Goal: Task Accomplishment & Management: Use online tool/utility

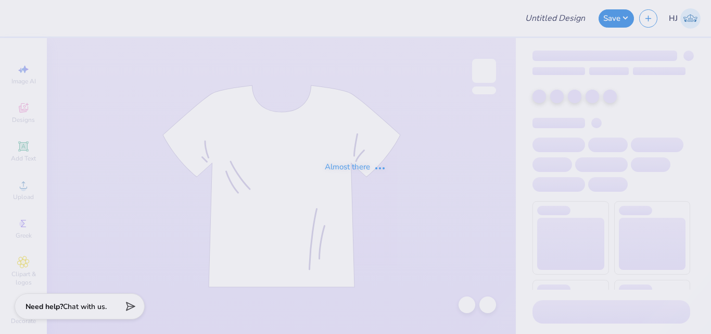
type input "ADelt Rush Week 2025"
type input "Hoodie Back - Sigma Nu"
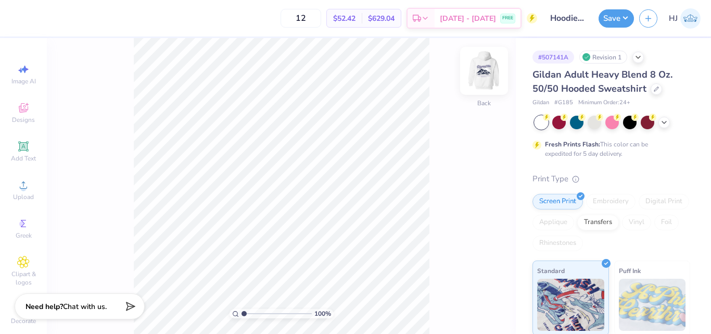
click at [482, 71] on img at bounding box center [484, 71] width 42 height 42
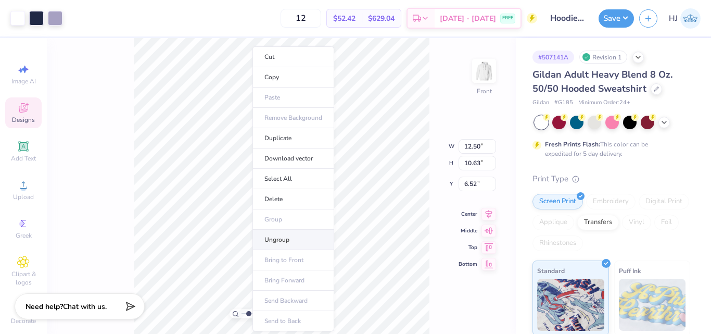
click at [287, 240] on li "Ungroup" at bounding box center [293, 240] width 82 height 20
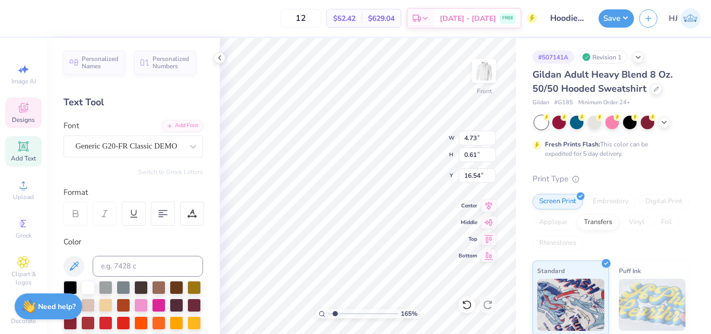
type input "1.64913377760655"
type input "15.69"
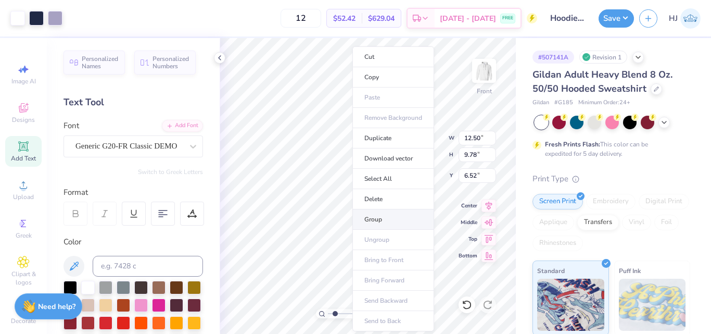
click at [386, 216] on li "Group" at bounding box center [393, 219] width 82 height 20
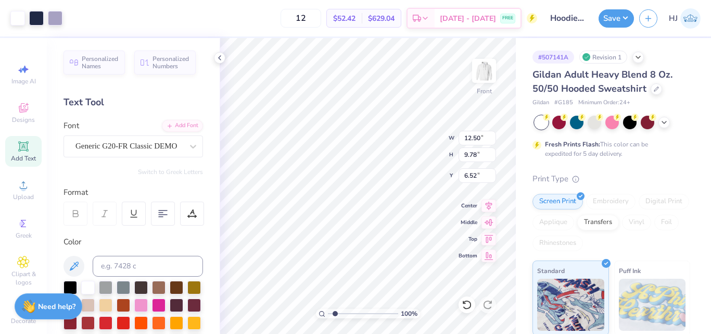
type input "1"
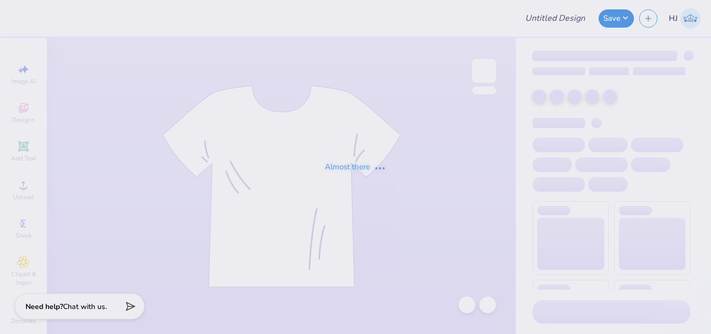
type input "alum draft"
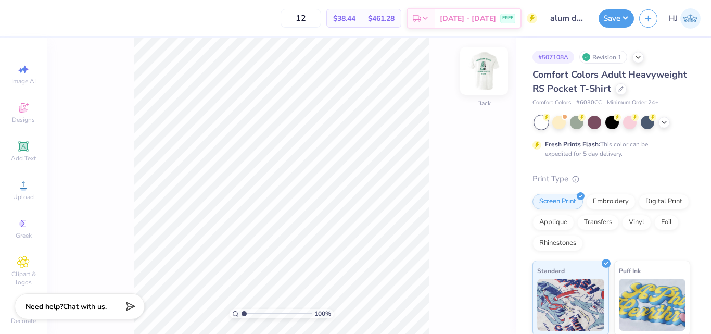
click at [487, 64] on img at bounding box center [484, 71] width 42 height 42
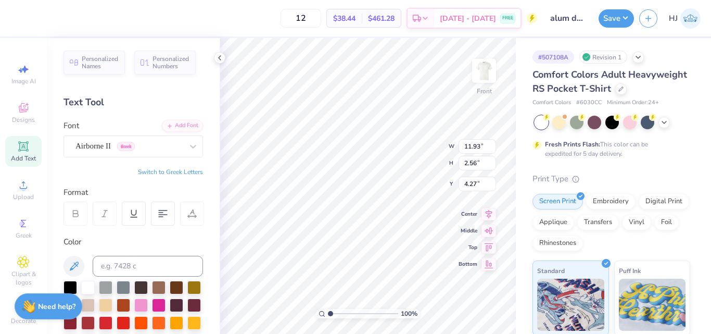
type input "11.93"
type input "2.56"
type input "4.27"
paste textarea "®"
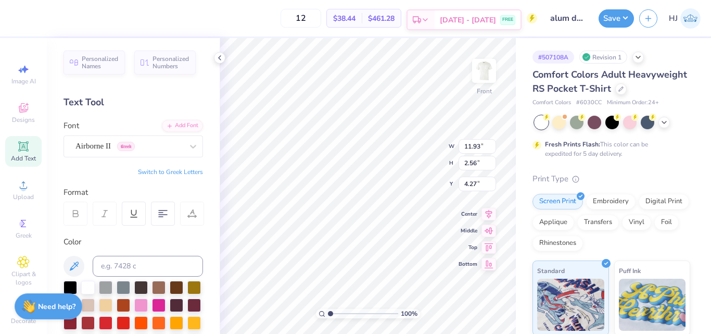
type textarea "michigan state®"
type input "12.74"
type input "2.72"
type input "4.19"
type input "1.69"
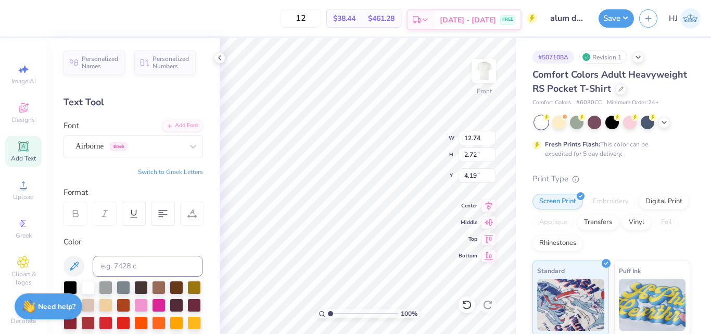
type input "6.87"
type input "6.83"
paste textarea "®"
type textarea "go white®"
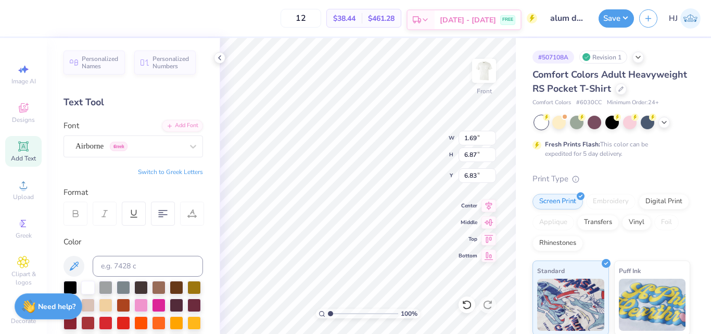
type input "6.83"
type input "6.85"
type input "6.87"
type input "6.83"
click at [19, 149] on icon at bounding box center [23, 146] width 8 height 8
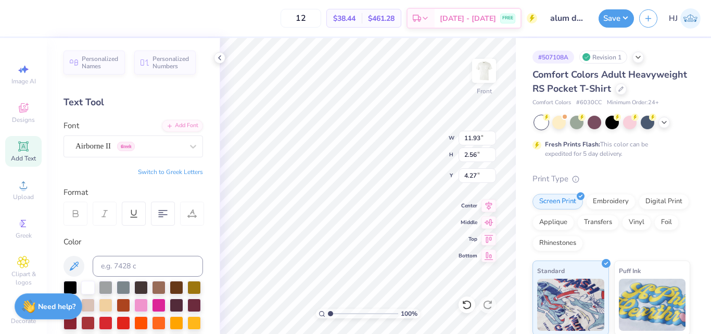
type input "6.03"
type input "1.75"
type input "13.38"
type textarea "®"
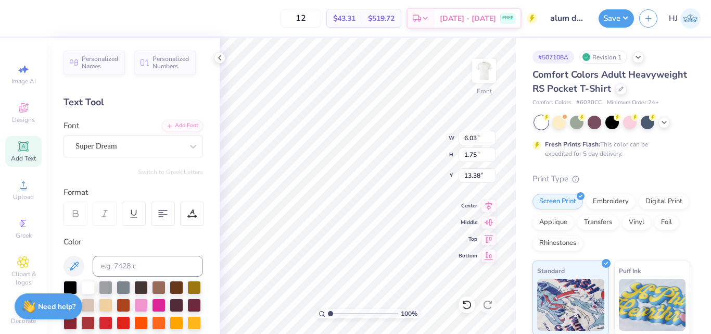
type input "1.73"
type input "1.74"
type input "8.53"
type input "11.93"
type input "2.56"
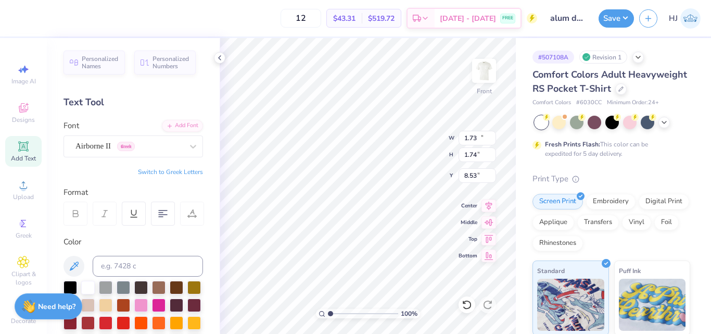
type input "4.27"
type input "1.73"
type input "1.74"
type input "8.53"
click at [159, 148] on div "Super Dream" at bounding box center [128, 146] width 109 height 16
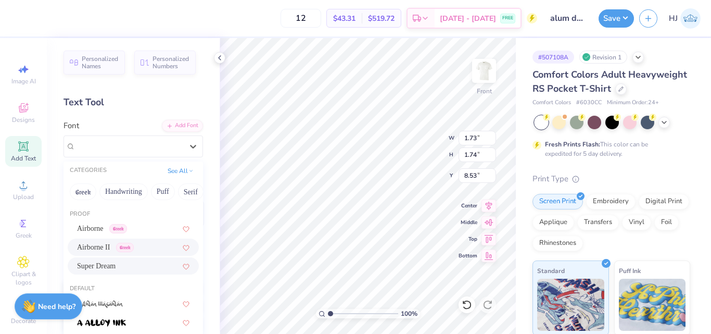
click at [106, 246] on span "Airborne II" at bounding box center [93, 246] width 33 height 11
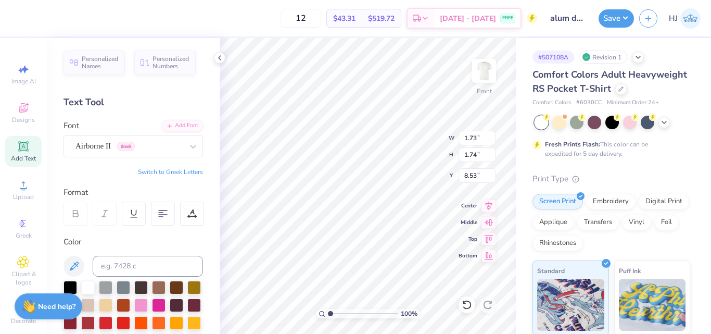
type input "1.53"
type input "8.63"
click at [74, 262] on icon at bounding box center [74, 265] width 9 height 9
type input "1.49212329151837"
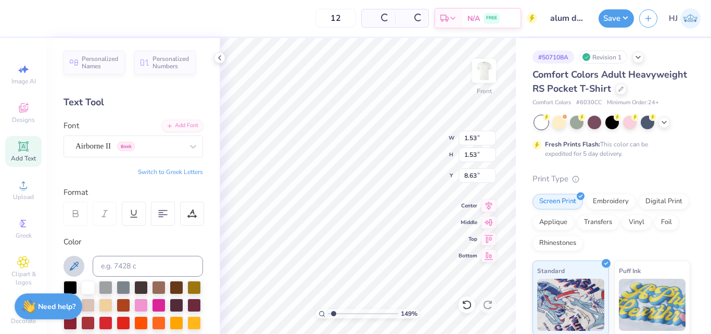
type input "8.74"
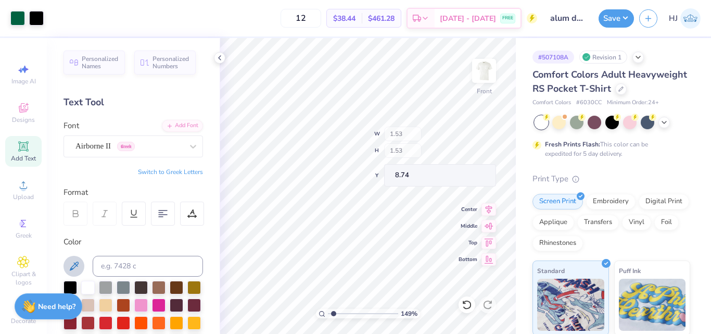
click at [415, 129] on div "149 % Front W 1.53 H 1.53 Y 8.74 Center Middle Top Bottom" at bounding box center [368, 186] width 296 height 296
type input "1.49212329151837"
type input "11.93"
type input "2.56"
type input "4.27"
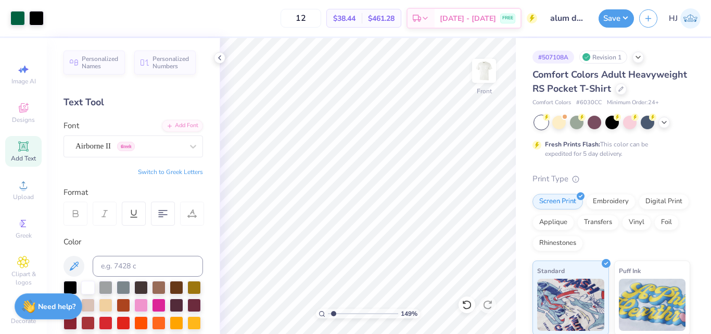
click at [57, 17] on div "12 $38.44 Per Item $461.28 Total Est. Delivery Aug 25 - 28 FREE" at bounding box center [293, 18] width 488 height 36
type input "2.46071092039641"
type input "0.48"
type input "9.79"
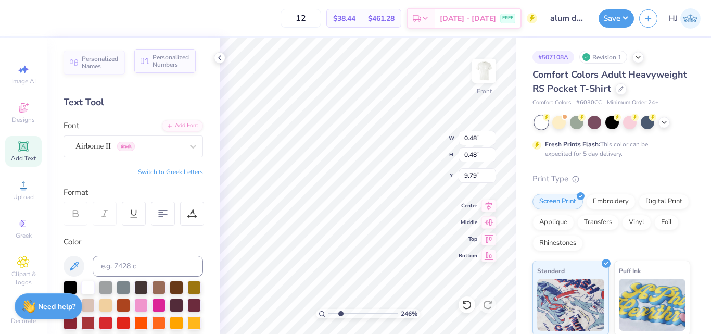
type input "2.46071092039641"
type input "6.59"
type input "2.46071092039641"
type input "6.60"
type input "6.05509823375817"
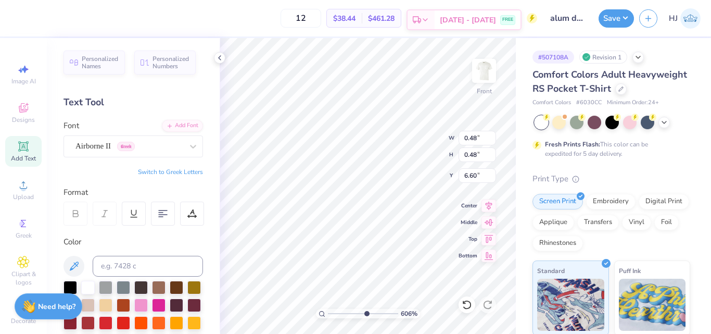
type input "6.21"
type input "0.42"
type input "0.41"
type input "6.25"
click at [402, 155] on div "606 % Front W 0.42 0.42 " H 0.41 0.41 " Y 6.25 6.25 " Center Middle Top Bottom" at bounding box center [368, 186] width 296 height 296
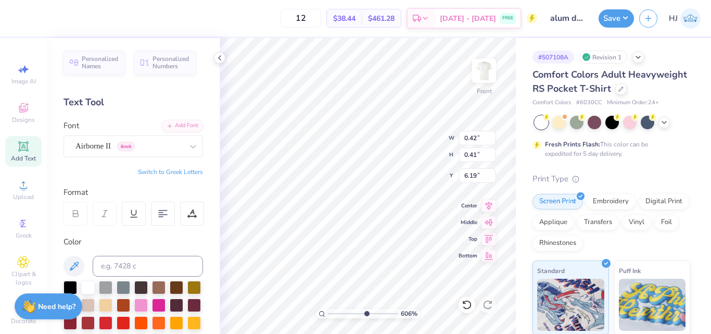
type input "6.19"
type input "6.05509823375817"
type input "6.20"
type input "6.05509823375817"
type input "0.31"
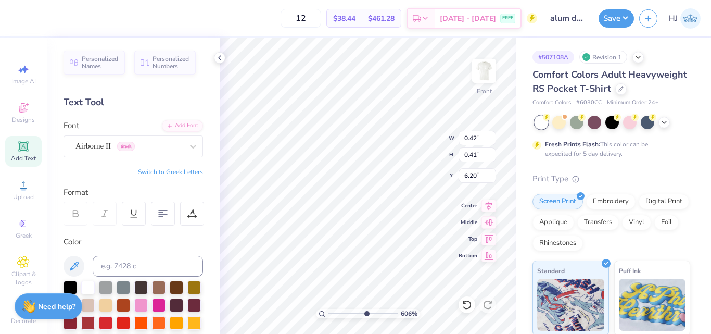
type input "0.31"
type input "6.18"
type input "6.05509823375817"
type input "6.21"
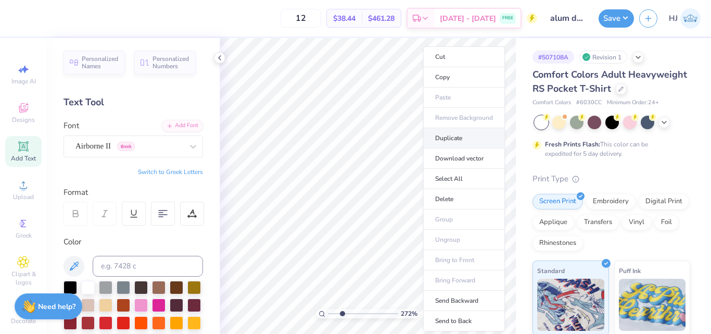
click at [447, 134] on li "Duplicate" at bounding box center [464, 138] width 82 height 20
type input "2.71964221644285"
type input "7.21"
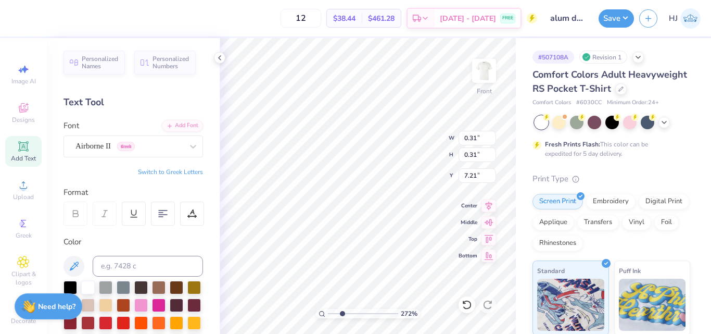
type input "2.71964221644285"
type input "6.52"
type input "7.39645378545819"
type input "6.51"
click at [70, 286] on div at bounding box center [70, 286] width 14 height 14
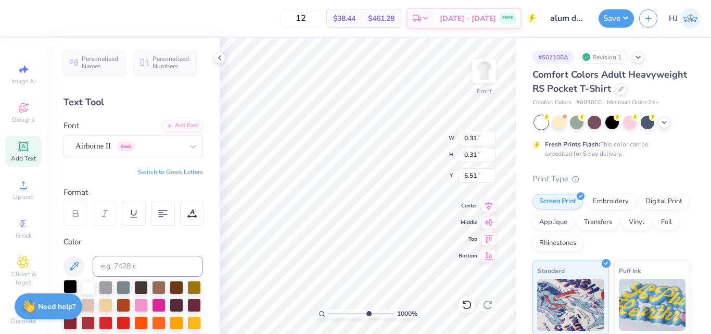
type input "10"
type input "6.47"
type input "0.22"
type input "6.54"
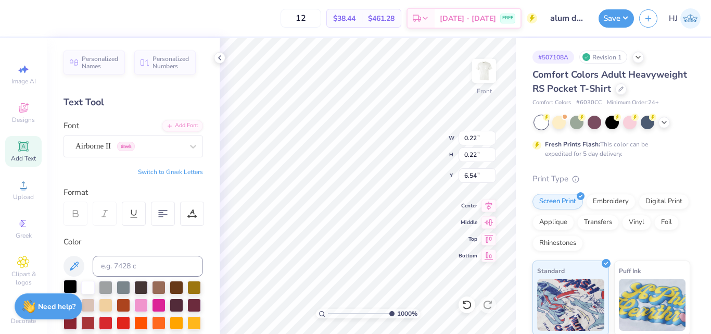
type input "0.17"
type input "6.59"
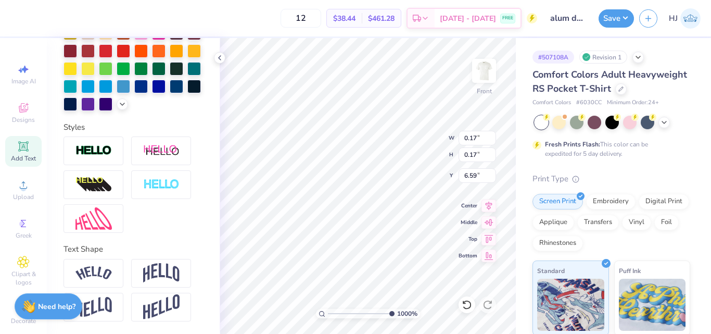
scroll to position [289, 0]
click at [105, 224] on img at bounding box center [93, 218] width 36 height 22
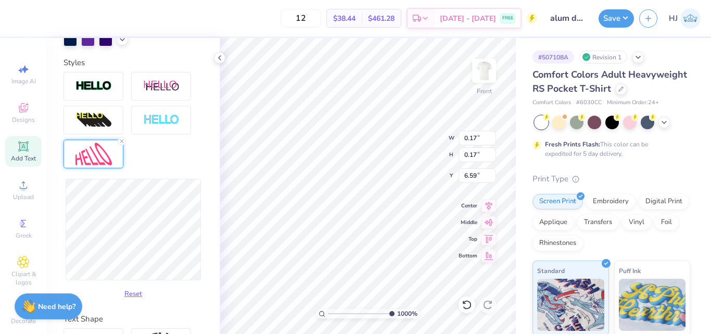
scroll to position [393, 0]
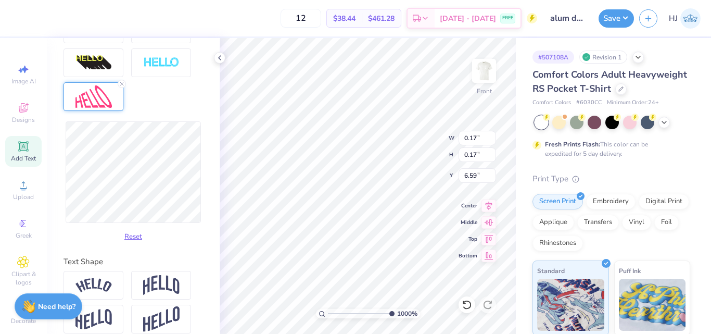
type input "0.19"
type input "0.22"
type input "6.56"
type input "0.17"
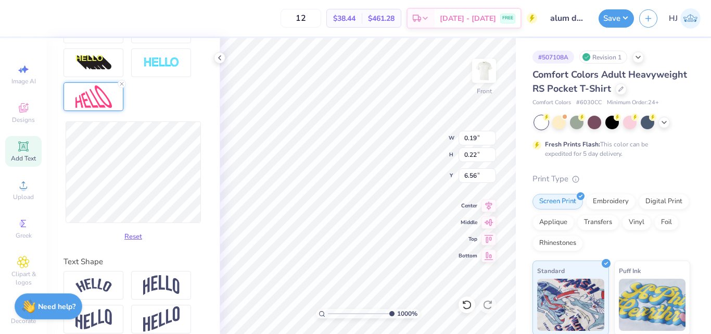
type input "6.59"
type input "0.15"
type input "0.16"
type input "0.17"
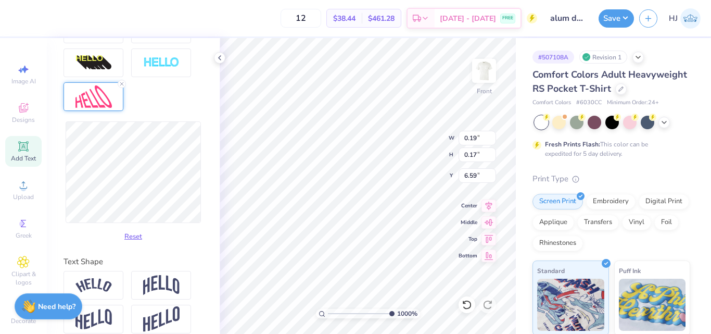
type input "0.18"
type input "6.58"
type input "0.19"
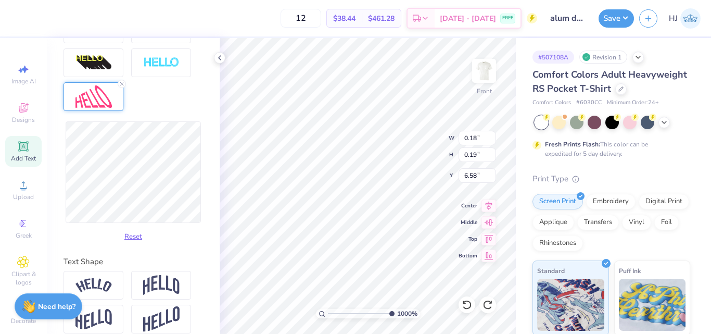
type input "0.17"
type input "6.59"
click at [135, 243] on button "Reset" at bounding box center [133, 233] width 27 height 17
click at [122, 87] on icon at bounding box center [122, 84] width 6 height 6
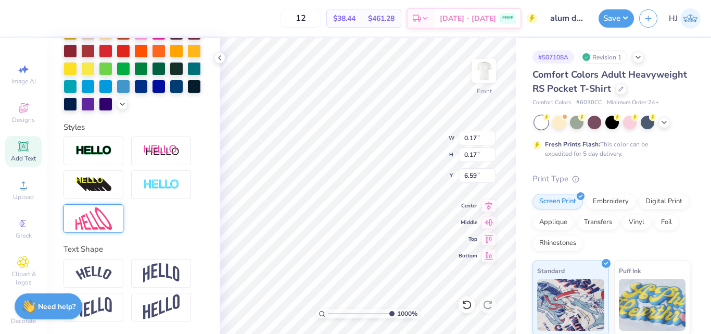
scroll to position [9, 1]
type input "0.13"
type input "6.62"
type input "10"
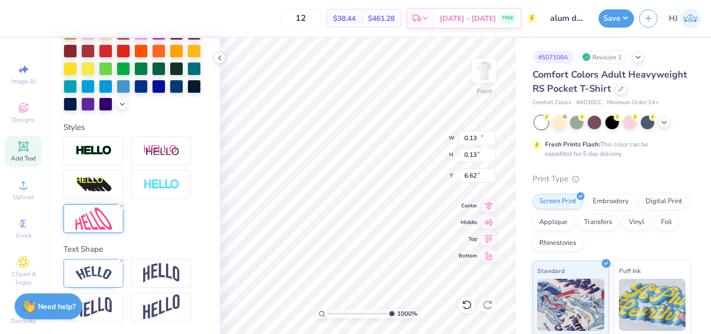
type input "11.93"
type input "2.56"
type input "4.27"
type input "10"
type input "0.16"
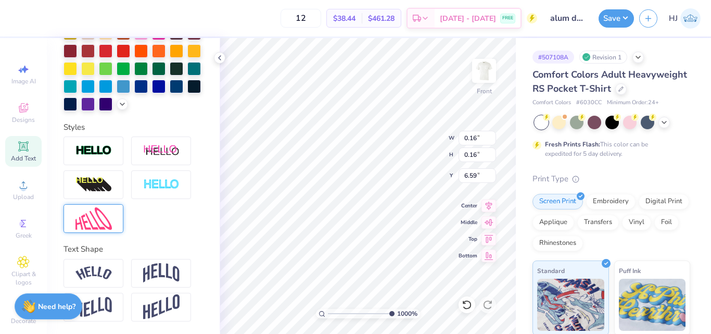
type input "0.16"
type input "6.59"
type input "11.93"
type input "2.56"
type input "4.27"
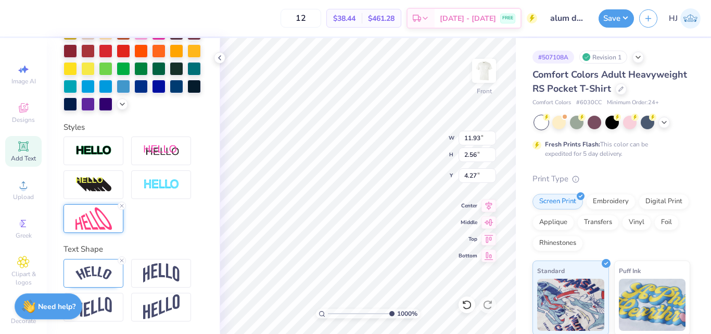
type input "0.16"
type input "6.60"
type input "11.93"
type input "2.56"
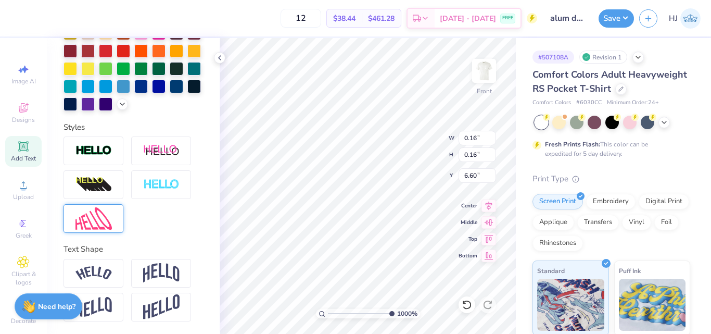
type input "4.27"
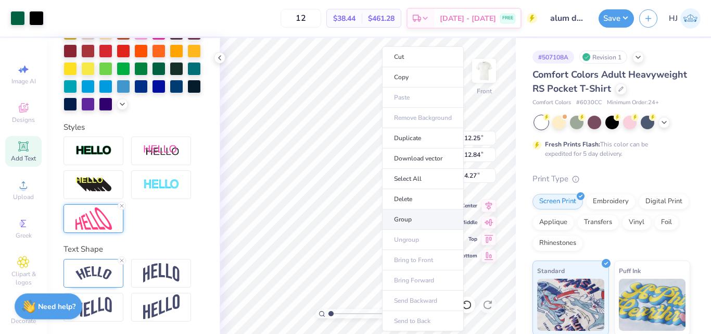
click at [413, 219] on li "Group" at bounding box center [423, 219] width 82 height 20
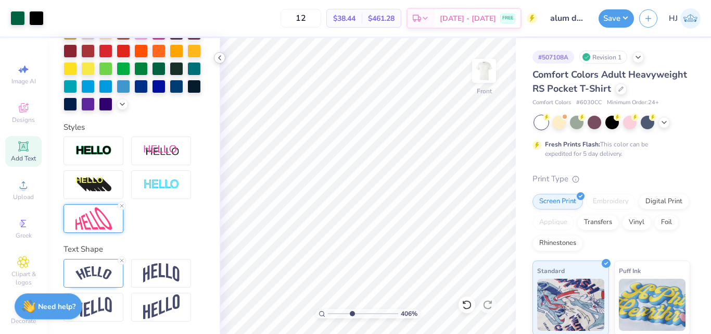
click at [219, 56] on icon at bounding box center [219, 58] width 8 height 8
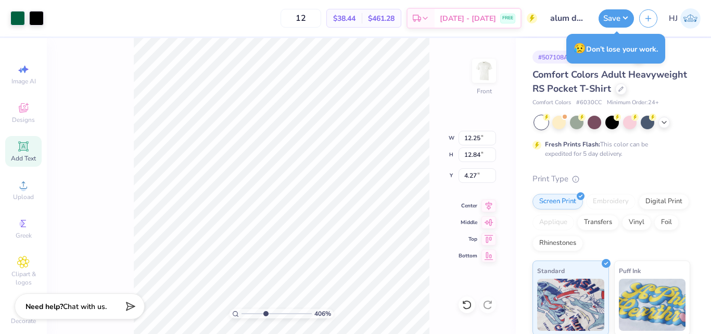
type input "4.05804149575103"
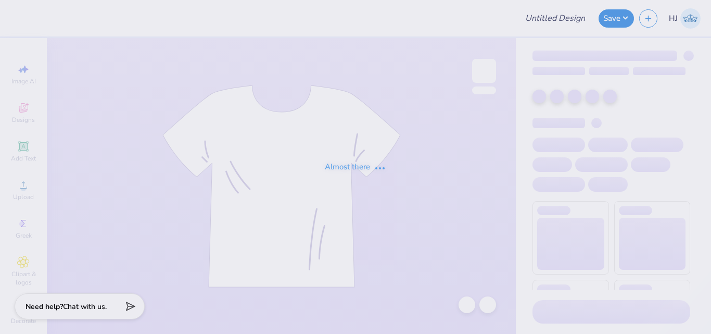
type input "theta"
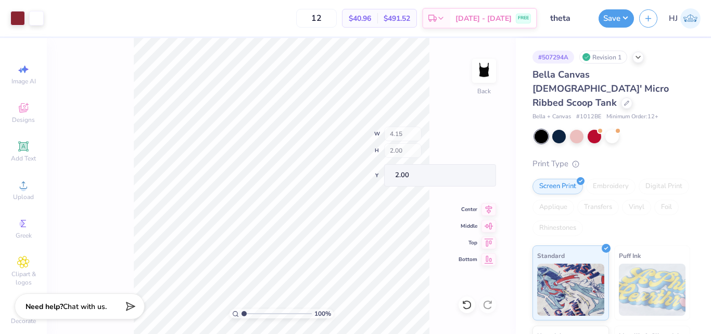
type input "3.20"
type input "0.45"
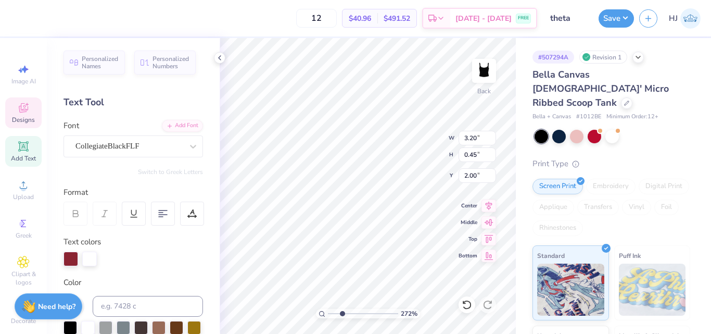
scroll to position [8, 2]
type input "2.71964221644285"
type textarea "T"
type input "2.71964221644285"
type textarea "Th"
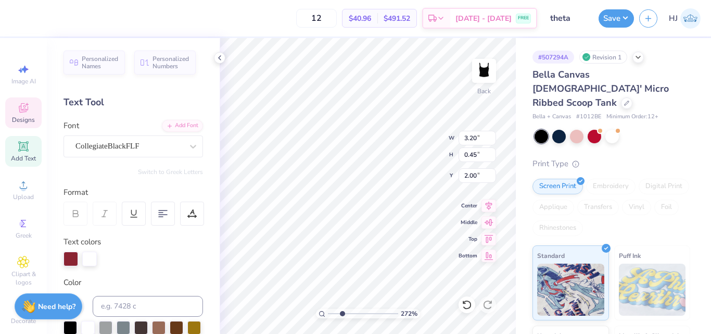
type input "2.71964221644285"
type textarea "The"
type input "2.71964221644285"
type textarea "Th"
type input "2.71964221644285"
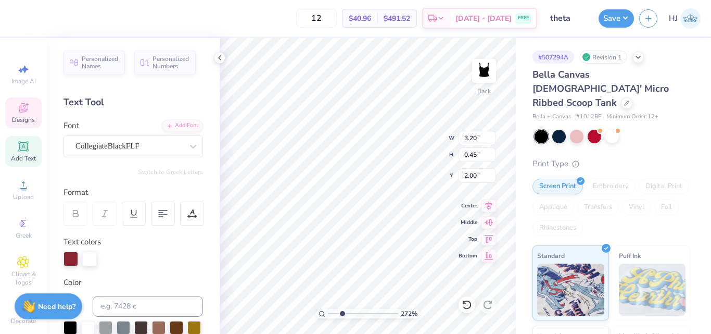
type textarea "T"
type input "2.71964221644285"
type textarea "Th"
type input "2.71964221644285"
type textarea "The"
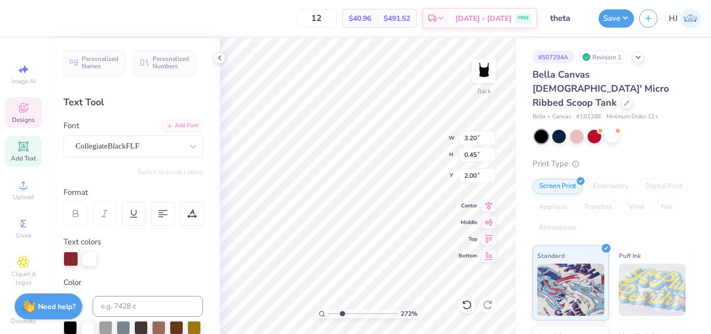
type input "2.71964221644285"
type textarea "Thet"
type input "2.71964221644285"
type textarea "Theta"
type input "2.71964221644285"
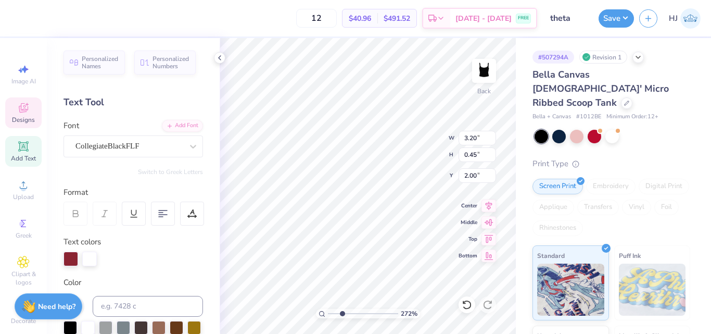
type input "1.67"
type input "2.71964221644285"
type input "3.21"
type input "1.46"
type input "2.54"
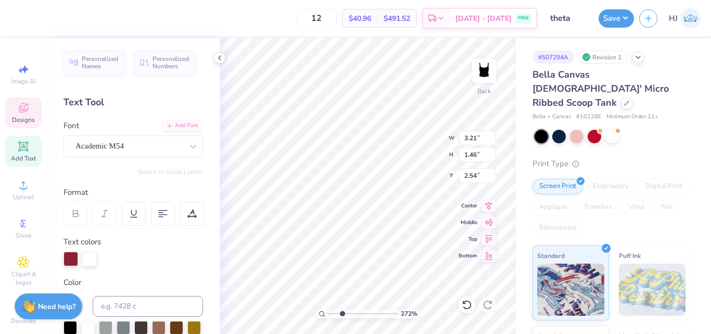
scroll to position [9, 2]
type input "2.71964221644285"
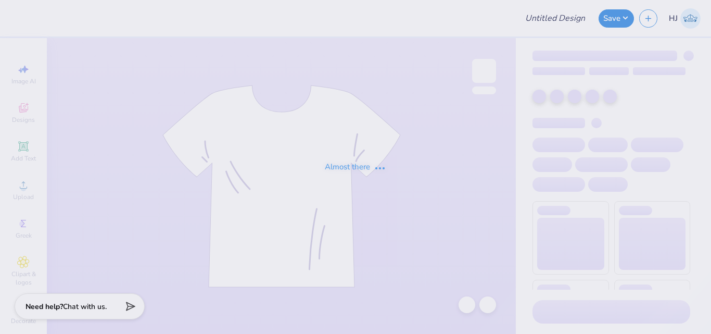
type input "FPS239352"
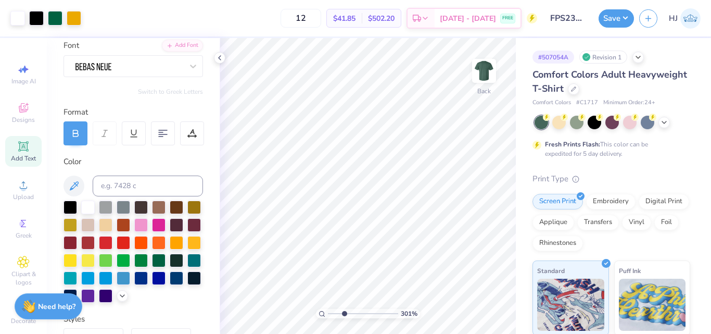
scroll to position [104, 0]
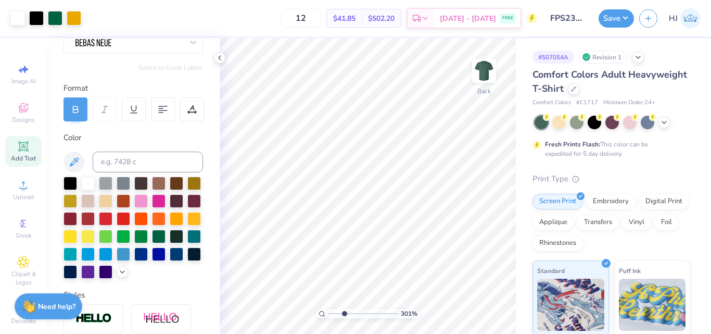
click at [18, 154] on span "Add Text" at bounding box center [23, 158] width 25 height 8
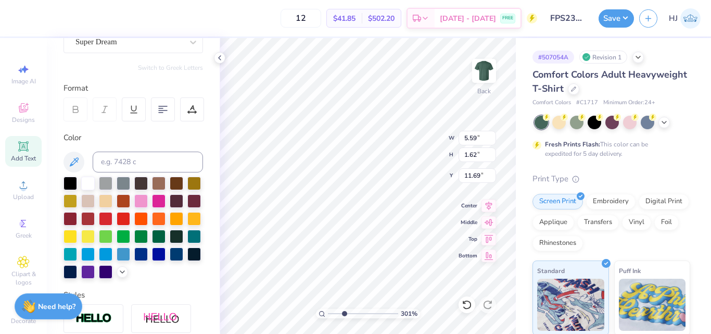
type input "3.00581987268405"
type textarea "®"
type input "3.00581987268405"
type input "1.61"
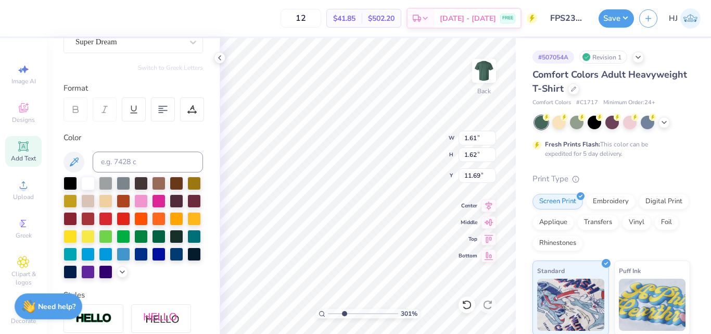
type input "3.00581987268405"
type input "14.33"
type input "3.00581987268405"
type input "9.44"
type input "0.45"
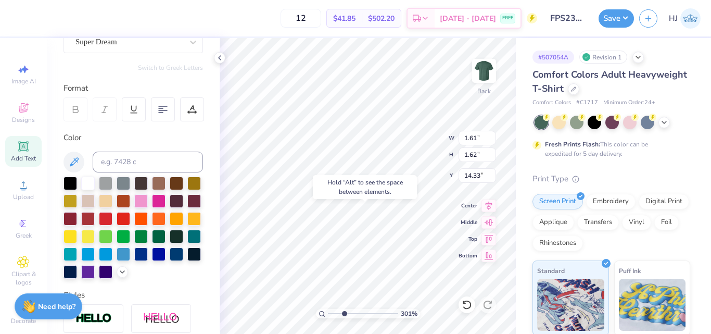
type input "13.04"
type input "3.00581987268405"
type input "1.61"
type input "1.62"
type input "14.33"
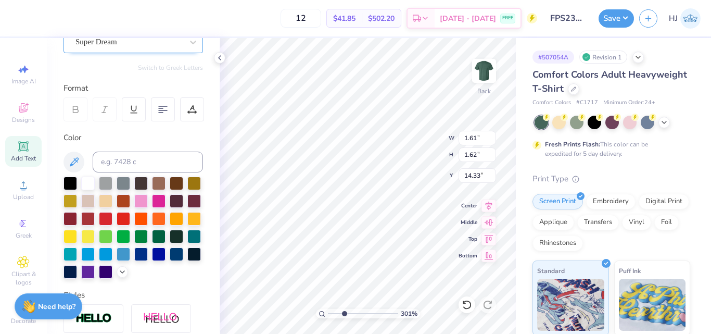
click at [137, 45] on div "Super Dream" at bounding box center [128, 42] width 109 height 16
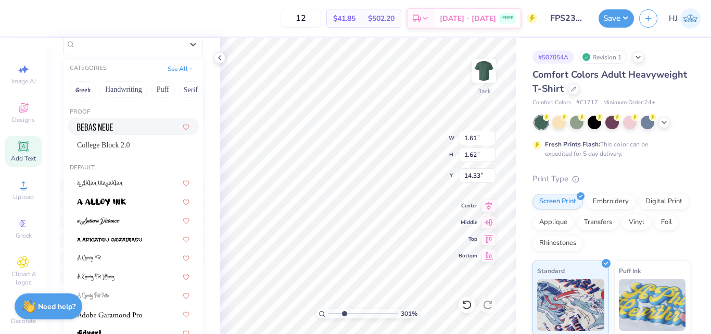
click at [118, 125] on div at bounding box center [133, 126] width 112 height 11
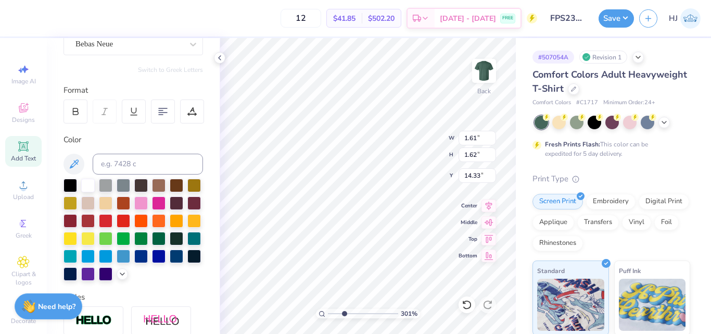
type input "3.00581987268405"
type input "1.59"
type input "1.64"
type input "14.32"
type input "3.00581987268405"
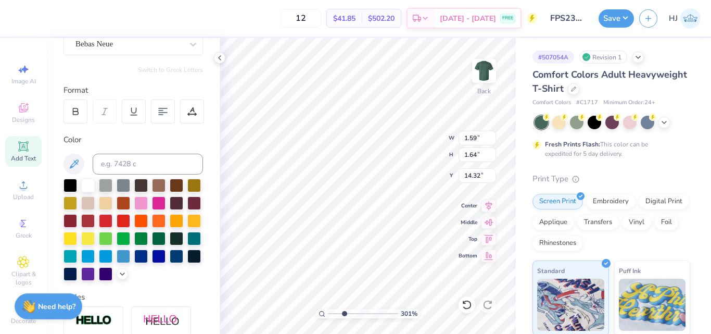
type input "0.32"
type input "0.33"
type input "15.62"
type input "3.6716840780171"
type input "13.10"
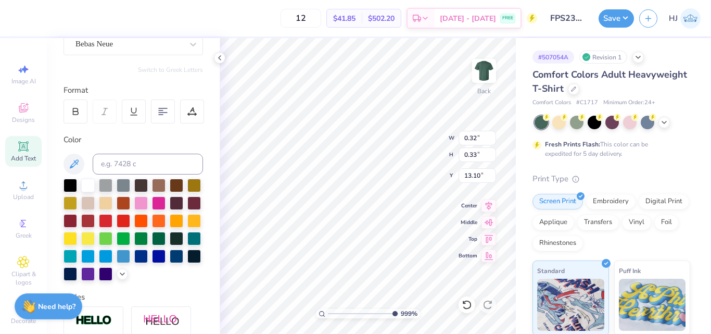
type input "9.98566702401636"
type input "12.98"
type input "9.98566702401636"
type input "0.20"
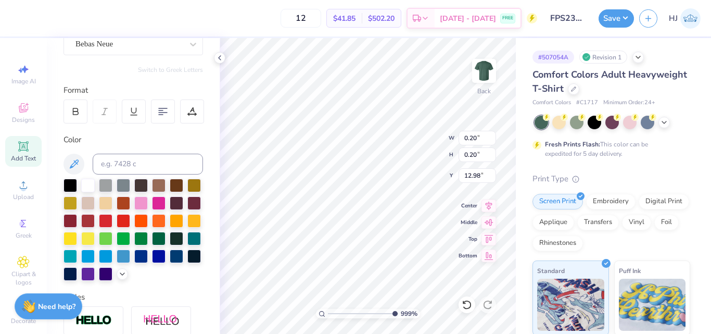
type input "9.98566702401636"
type input "13.01"
type input "9.98566702401636"
type input "0.16"
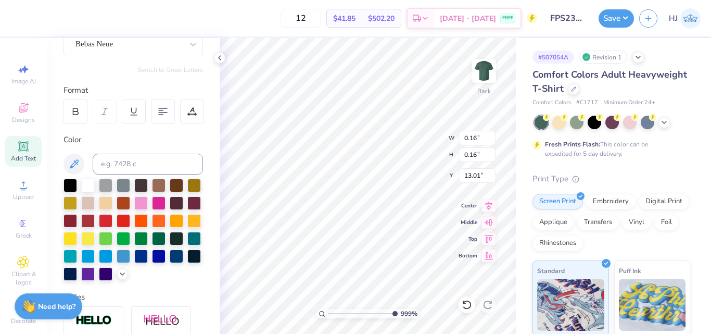
type input "9.98566702401636"
type input "13.00"
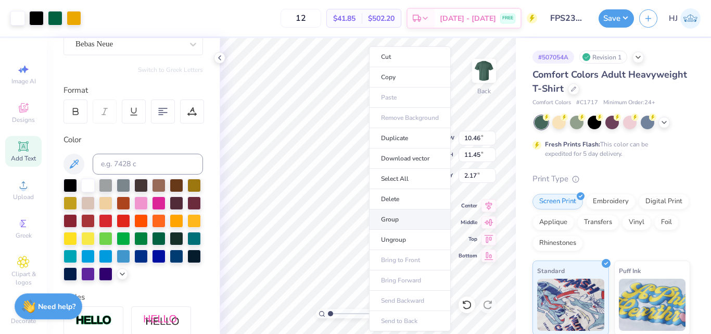
click at [400, 222] on li "Group" at bounding box center [410, 219] width 82 height 20
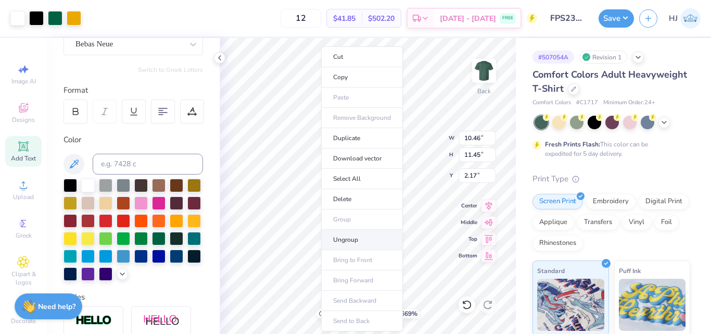
click at [343, 239] on li "Ungroup" at bounding box center [362, 240] width 82 height 20
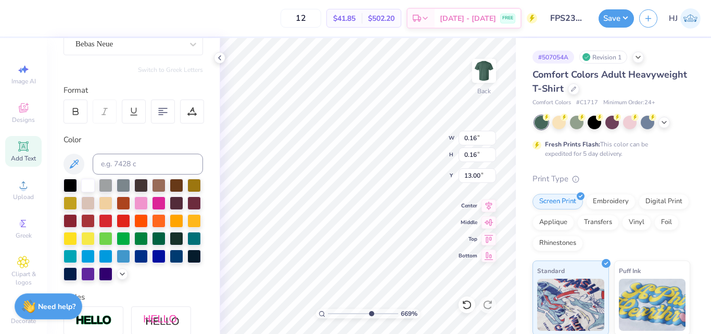
type input "6.69225330157204"
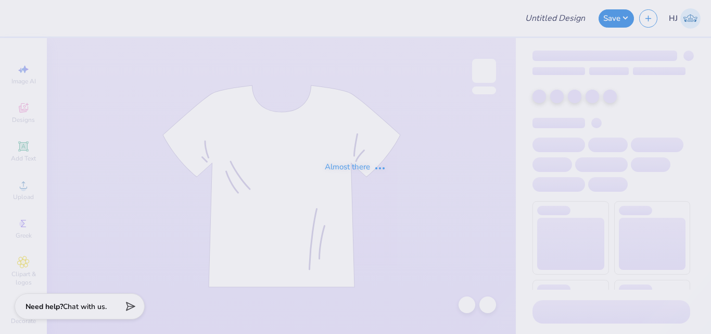
type input "Shirts for Phi Sigma Pi"
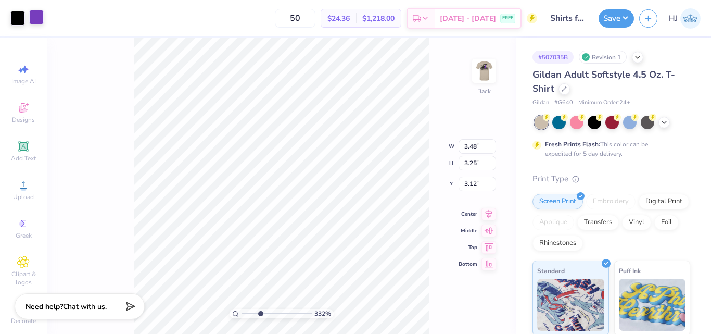
click at [35, 18] on div at bounding box center [36, 17] width 15 height 15
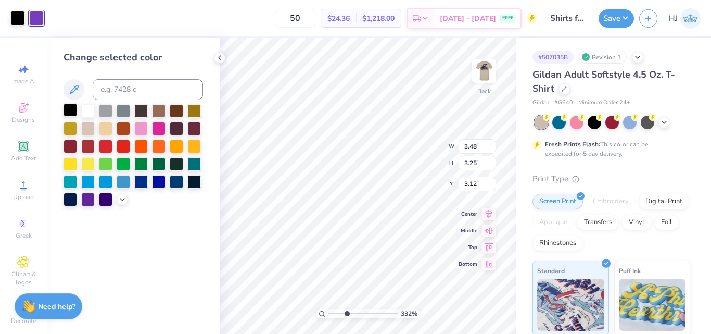
click at [70, 107] on div at bounding box center [70, 110] width 14 height 14
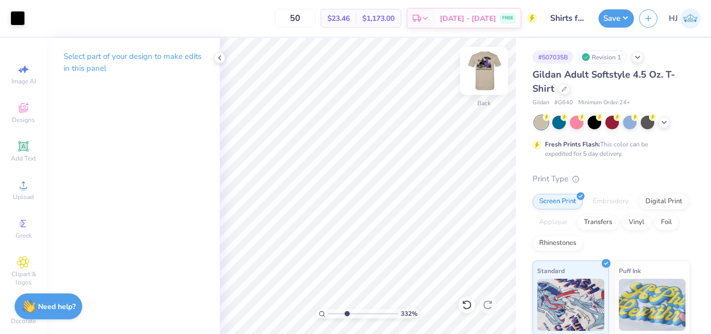
click at [491, 78] on img at bounding box center [484, 71] width 42 height 42
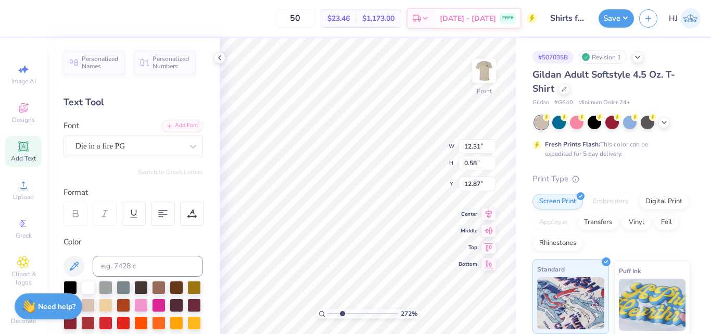
scroll to position [9, 7]
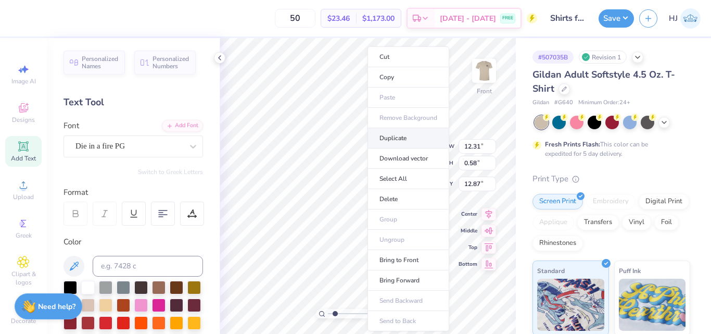
click at [398, 138] on li "Duplicate" at bounding box center [408, 138] width 82 height 20
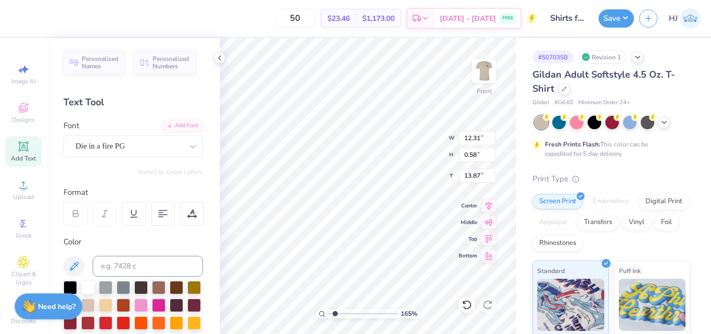
type input "1.64913377760655"
type input "13.87"
type input "1.64913377760655"
type input "14.05"
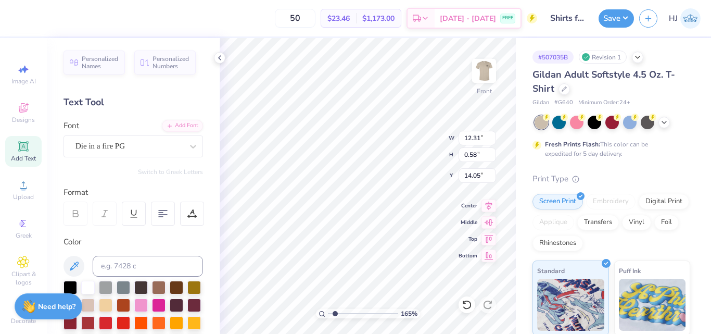
type input "1.64913377760655"
type textarea "F"
type input "1.64913377760655"
type textarea "Fa"
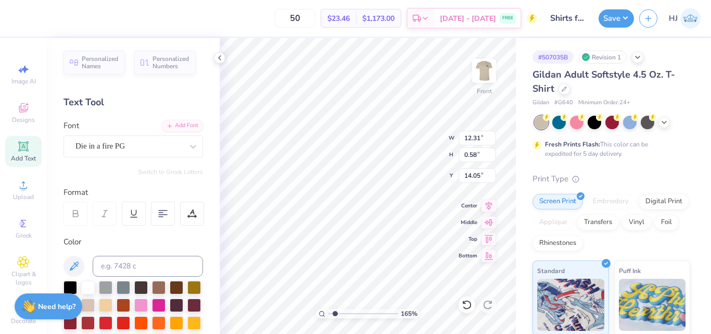
type input "1.64913377760655"
type textarea "Fal"
type input "1.64913377760655"
type textarea "Fall"
type input "1.64913377760655"
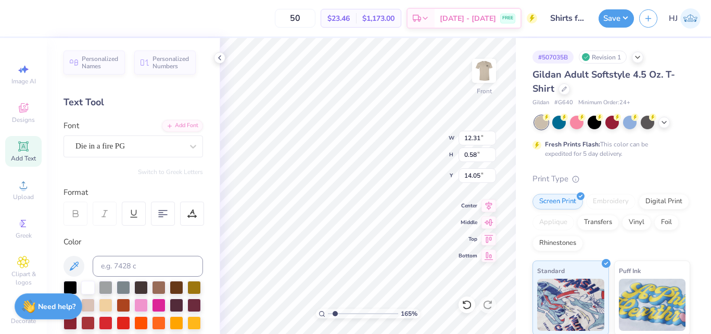
type textarea "Fall R"
type input "1.64913377760655"
type textarea "Fall REc"
type input "1.64913377760655"
type textarea "Fall REcr"
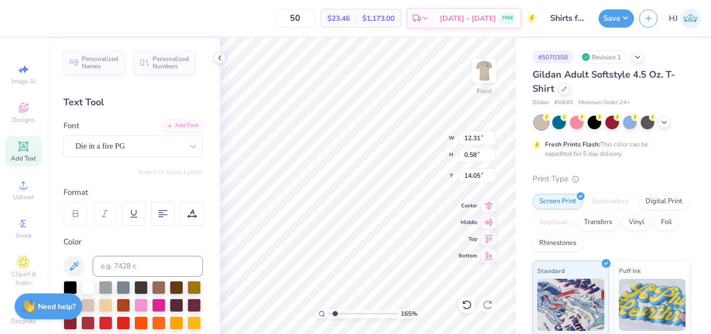
type input "1.64913377760655"
type textarea "Fall REcrui"
type input "1.64913377760655"
type textarea "Fall REcruit"
type input "1.64913377760655"
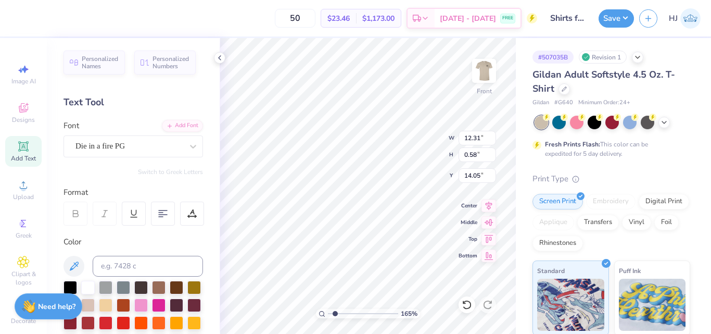
scroll to position [9, 3]
type textarea "Fall REcruitm"
type input "1.64913377760655"
type textarea "Fall REcruitmen"
type input "1.64913377760655"
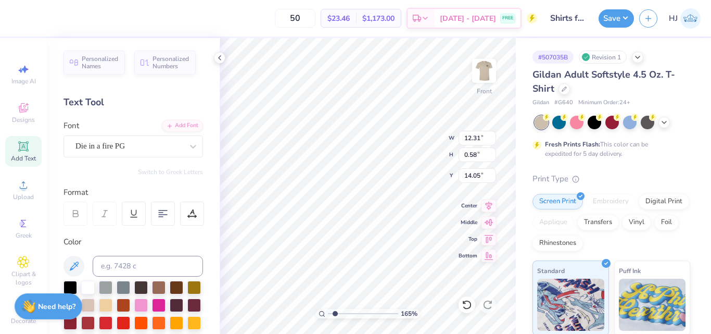
type textarea "Fall REcruitment 20"
type input "1.64913377760655"
type textarea "Fall REcruitment 202"
type input "1.64913377760655"
type textarea "Fall REcruitment 2025"
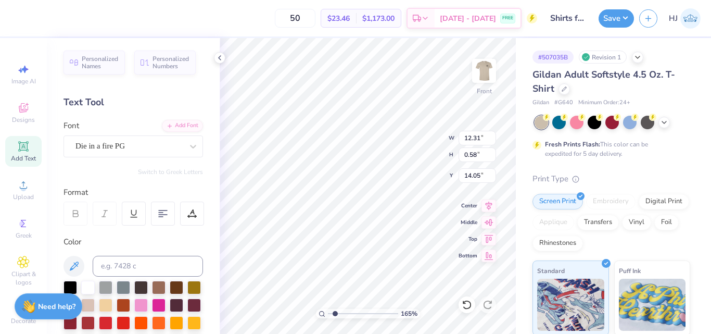
scroll to position [9, 5]
type input "1.64913377760655"
type input "6.61"
type input "0.57"
type input "1.64913377760655"
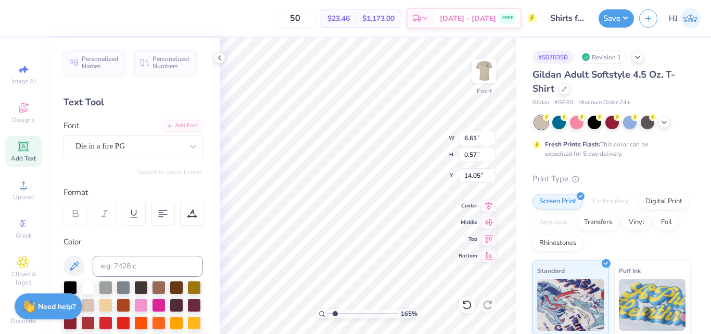
type input "2.43"
type input "1.64913377760655"
type input "9.49"
type input "0.83"
type input "2.17"
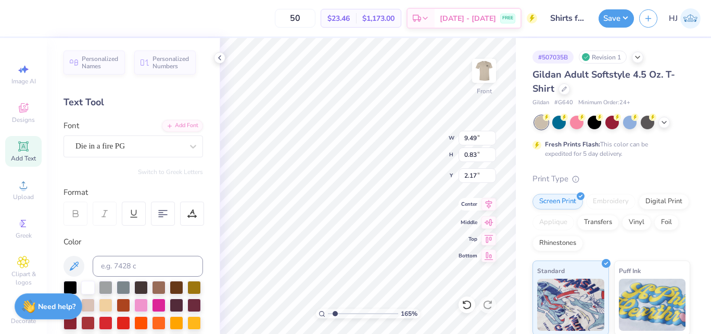
click at [489, 203] on icon at bounding box center [489, 203] width 7 height 9
type input "1.64913377760655"
type input "11.76"
type input "9.89"
type input "3.13"
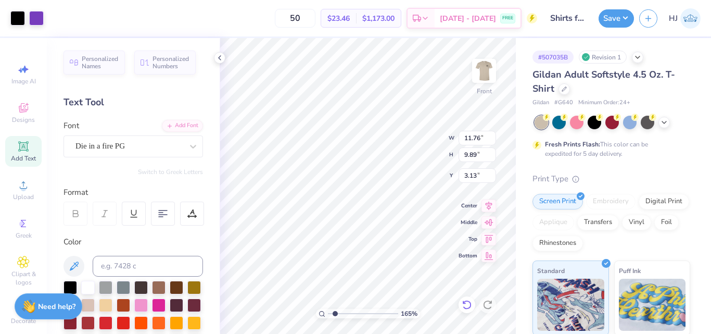
click at [463, 305] on icon at bounding box center [467, 304] width 10 height 10
click at [464, 305] on icon at bounding box center [467, 304] width 10 height 10
click at [470, 304] on icon at bounding box center [467, 304] width 10 height 10
click at [492, 303] on icon at bounding box center [487, 304] width 10 height 10
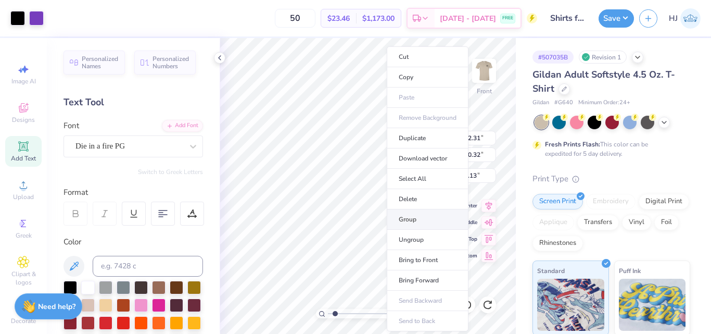
click at [423, 219] on li "Group" at bounding box center [428, 219] width 82 height 20
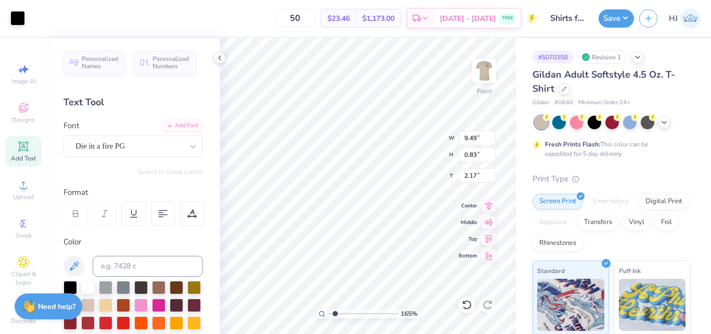
type input "1.64913377760655"
type input "9.49"
type input "0.83"
type input "2.17"
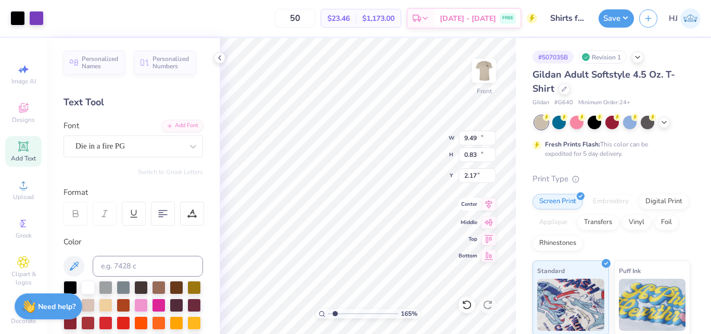
type input "1.64913377760655"
type input "12.31"
type input "10.32"
type input "3.73"
click at [490, 205] on icon at bounding box center [488, 204] width 15 height 12
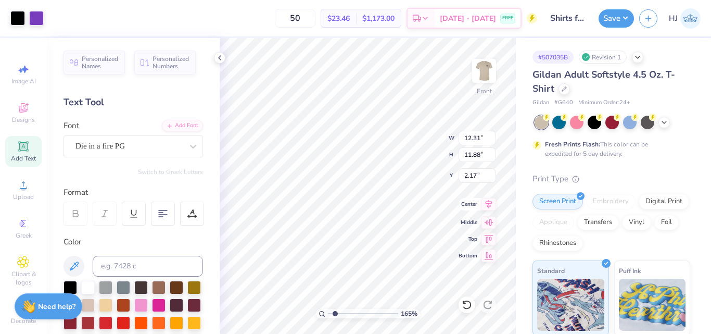
click at [487, 205] on icon at bounding box center [489, 203] width 7 height 9
click at [41, 12] on div at bounding box center [36, 17] width 15 height 15
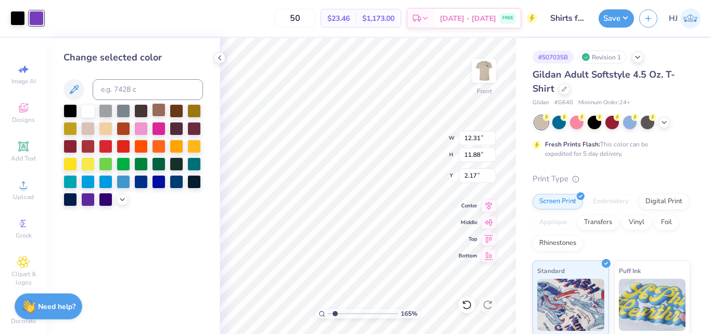
click at [159, 111] on div at bounding box center [159, 110] width 14 height 14
type input "1.64913377760655"
type input "2.27"
click at [120, 197] on icon at bounding box center [122, 198] width 8 height 8
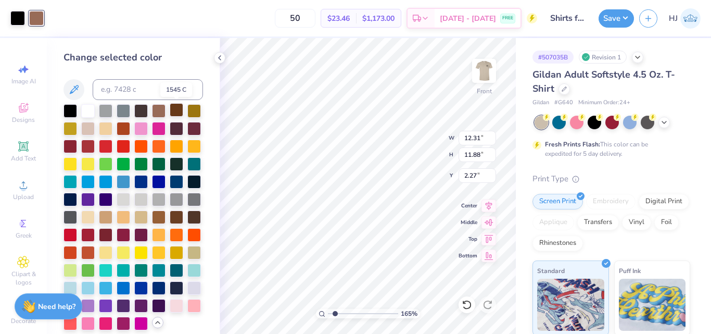
click at [176, 111] on div at bounding box center [177, 110] width 14 height 14
click at [170, 134] on div at bounding box center [177, 128] width 14 height 14
click at [161, 111] on div at bounding box center [159, 110] width 14 height 14
type input "1.64913377760655"
type input "2.24"
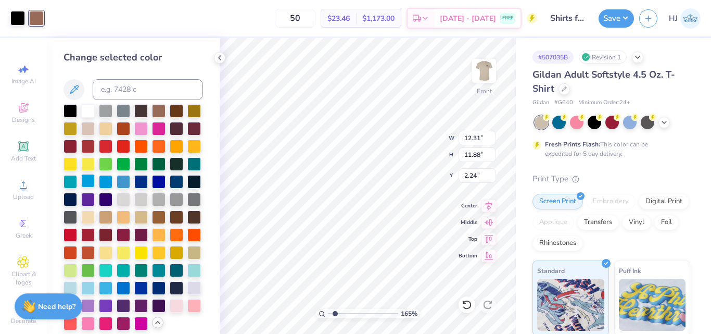
scroll to position [44, 0]
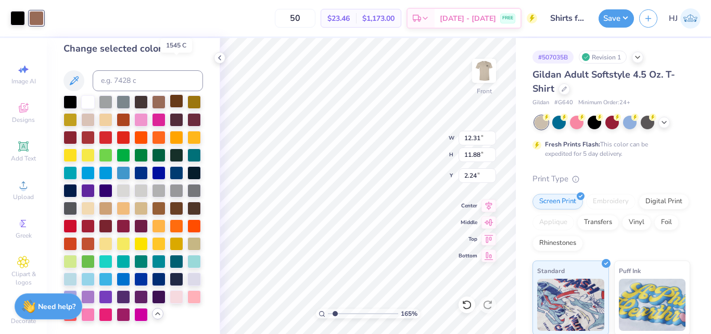
click at [174, 94] on div at bounding box center [177, 101] width 14 height 14
type input "1.64913377760655"
type input "2.34"
click at [152, 200] on div at bounding box center [159, 207] width 14 height 14
click at [159, 94] on div at bounding box center [159, 101] width 14 height 14
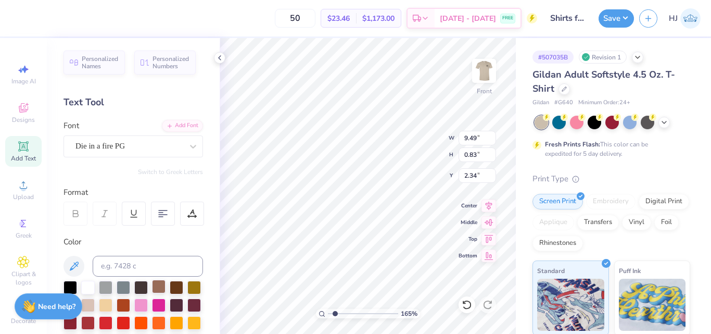
click at [163, 286] on div at bounding box center [159, 286] width 14 height 14
type input "1.64913377760655"
type input "2.59"
type input "1.64913377760655"
type input "12.62"
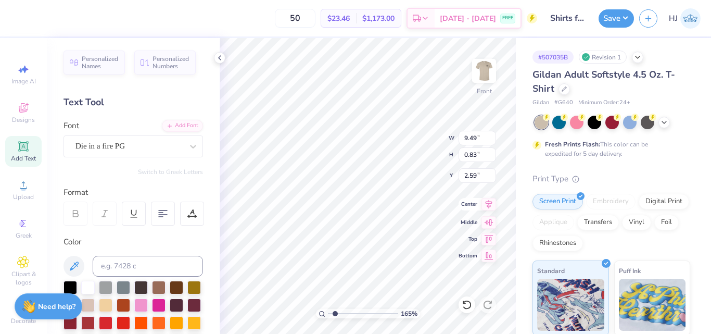
type input "1.10"
type input "2.32"
click at [488, 206] on icon at bounding box center [488, 204] width 15 height 12
type input "1.64913377760655"
type input "1.90"
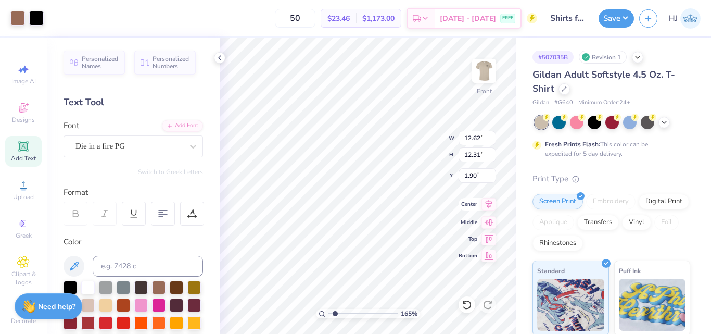
click at [486, 208] on icon at bounding box center [488, 204] width 15 height 12
type input "1.64913377760655"
click at [475, 179] on input "1.90" at bounding box center [476, 175] width 37 height 15
type input "3"
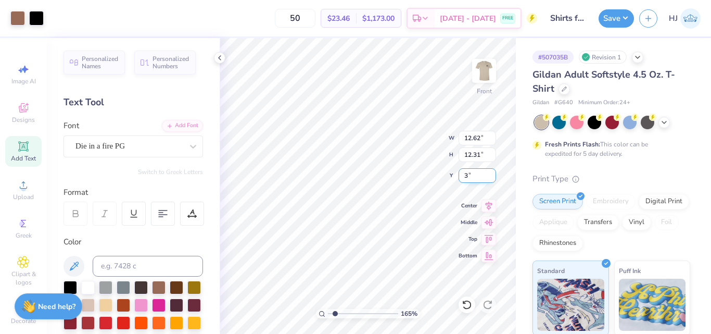
type input "1.64913377760655"
type input "3.00"
click at [373, 206] on div "Art colors 50 $23.46 Per Item $1,173.00 Total Est. Delivery Aug 25 - 28 FREE De…" at bounding box center [355, 167] width 711 height 334
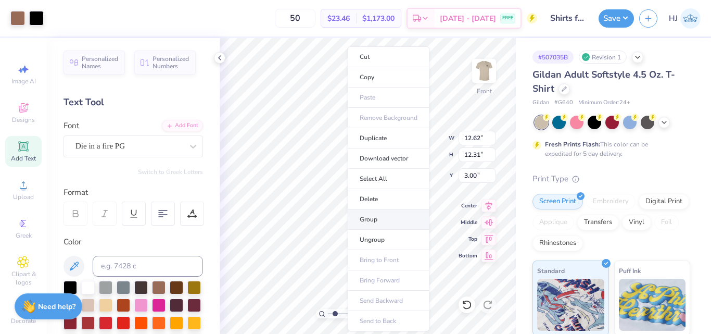
click at [380, 219] on li "Group" at bounding box center [389, 219] width 82 height 20
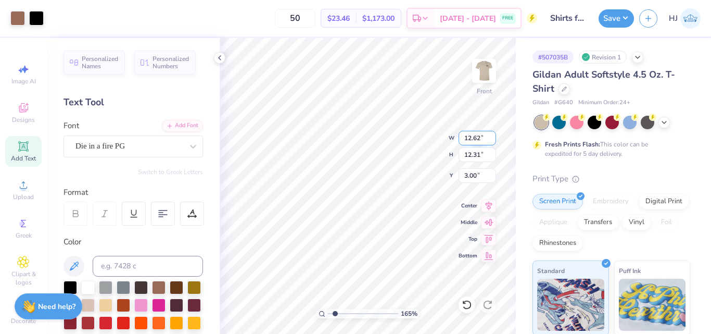
click at [477, 137] on input "12.62" at bounding box center [476, 138] width 37 height 15
click at [481, 141] on input "12.62" at bounding box center [476, 138] width 37 height 15
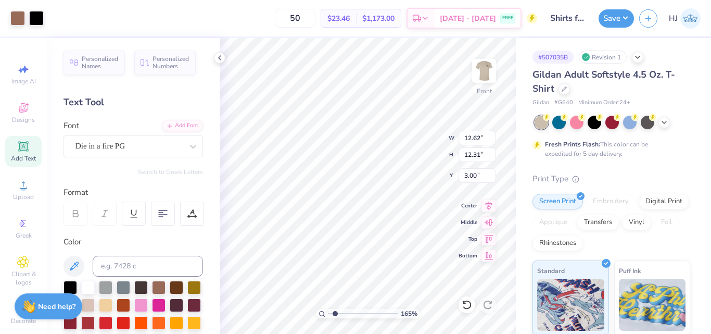
type input "1.64913377760655"
click at [476, 142] on input "12.62" at bounding box center [476, 138] width 37 height 15
type input "12.5"
type input "1.64913377760655"
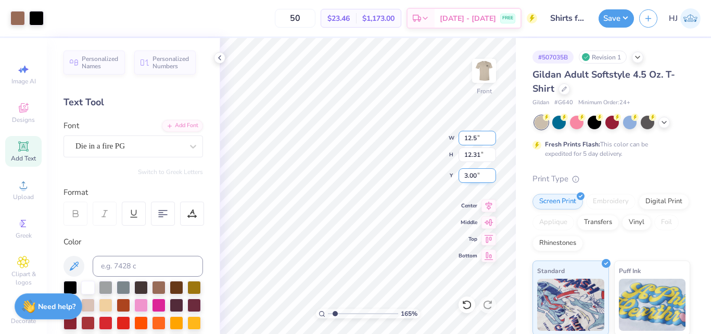
type input "12.50"
type input "12.20"
click at [481, 176] on input "3.06" at bounding box center [476, 175] width 37 height 15
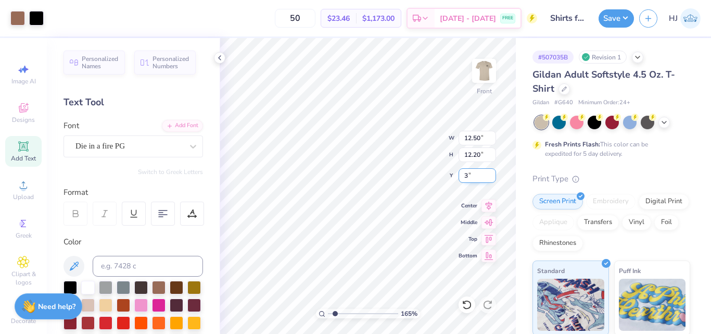
type input "3"
type input "1.64913377760655"
type input "3.00"
type input "1"
click at [486, 81] on img at bounding box center [484, 71] width 42 height 42
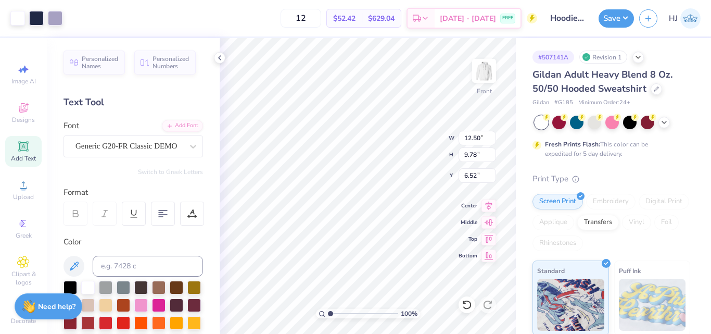
click at [78, 16] on div "12 $52.42 Per Item $629.04 Total Est. Delivery [DATE] - [DATE] FREE" at bounding box center [302, 18] width 469 height 36
click at [22, 17] on div at bounding box center [17, 17] width 15 height 15
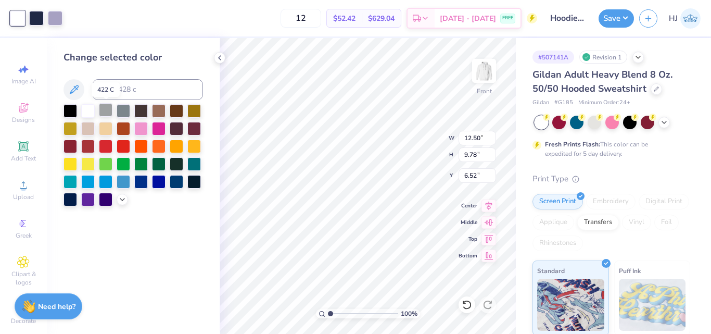
click at [105, 109] on div at bounding box center [106, 110] width 14 height 14
click at [124, 201] on icon at bounding box center [122, 198] width 8 height 8
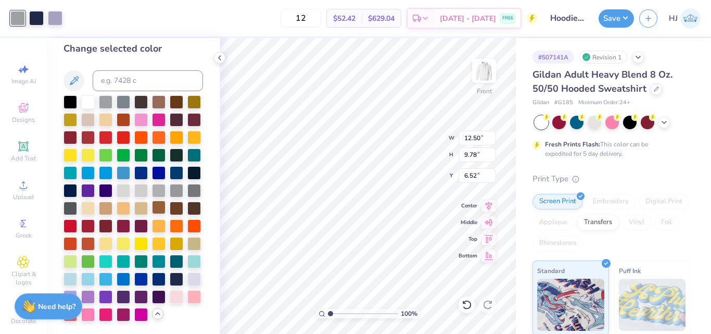
scroll to position [44, 0]
click at [134, 183] on div at bounding box center [141, 190] width 14 height 14
click at [117, 183] on div at bounding box center [124, 190] width 14 height 14
click at [473, 171] on input "6.52" at bounding box center [476, 175] width 37 height 15
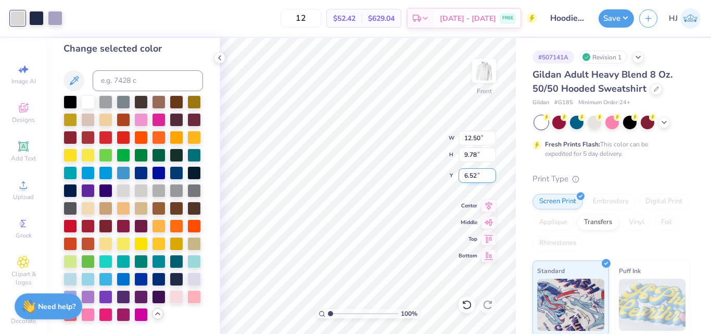
click at [473, 171] on input "6.52" at bounding box center [476, 175] width 37 height 15
type input "6.00"
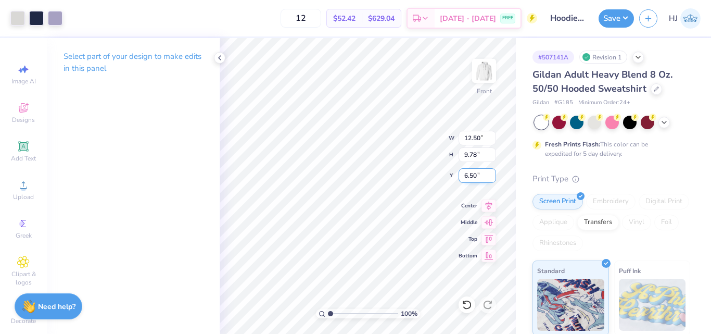
click at [473, 175] on input "6.50" at bounding box center [476, 175] width 37 height 15
type input "6.00"
click at [18, 20] on div at bounding box center [17, 17] width 15 height 15
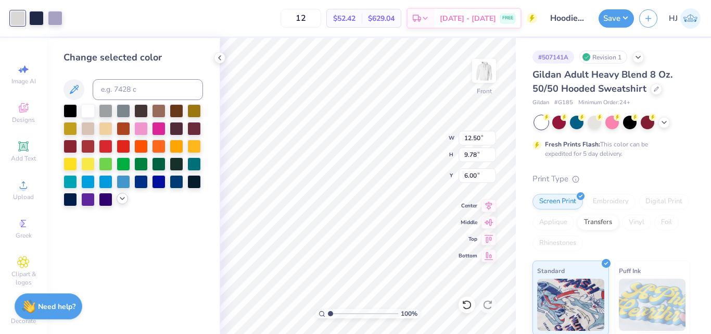
click at [121, 196] on icon at bounding box center [122, 198] width 8 height 8
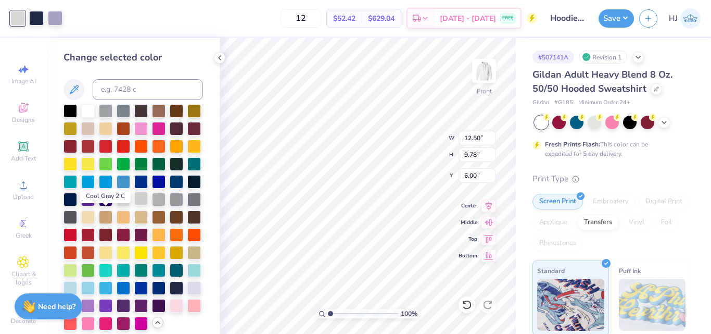
click at [134, 205] on div at bounding box center [141, 199] width 14 height 14
click at [152, 205] on div at bounding box center [159, 199] width 14 height 14
click at [134, 205] on div at bounding box center [141, 199] width 14 height 14
click at [117, 205] on div at bounding box center [124, 199] width 14 height 14
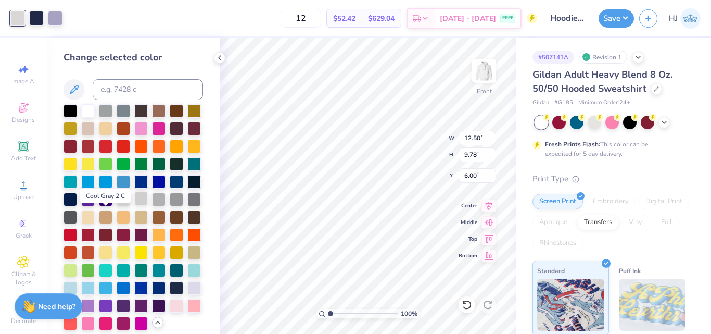
click at [134, 205] on div at bounding box center [141, 199] width 14 height 14
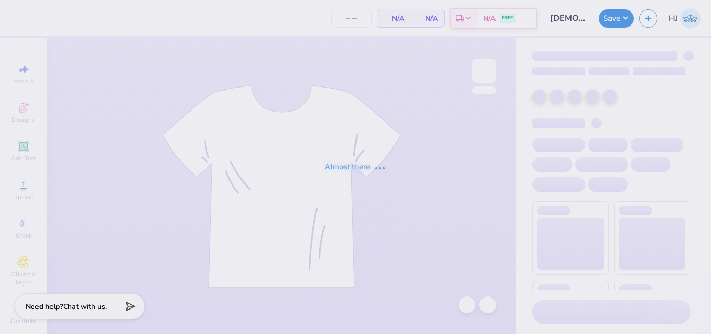
type input "200"
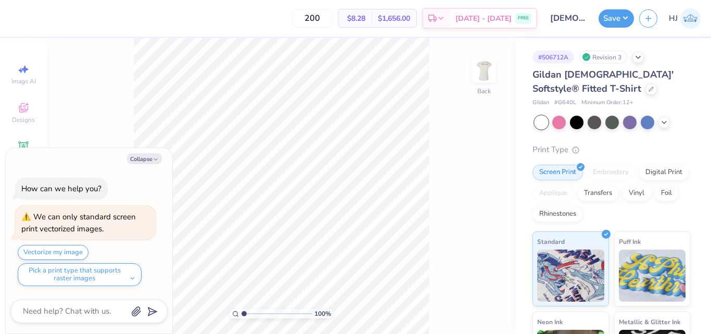
type textarea "x"
type input "3.6716840780171"
type textarea "x"
type input "3.6716840780171"
type textarea "x"
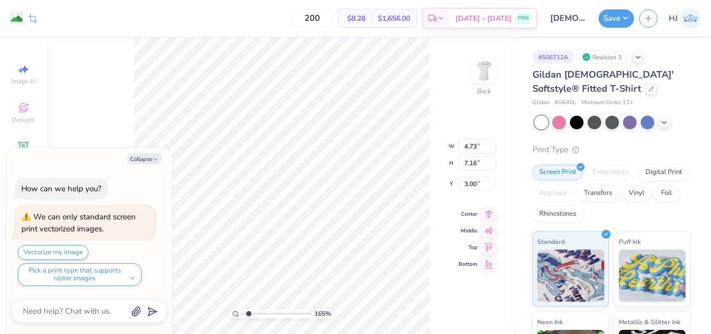
type input "1.49212329151837"
click at [152, 157] on button "Collapse" at bounding box center [144, 158] width 35 height 11
type textarea "x"
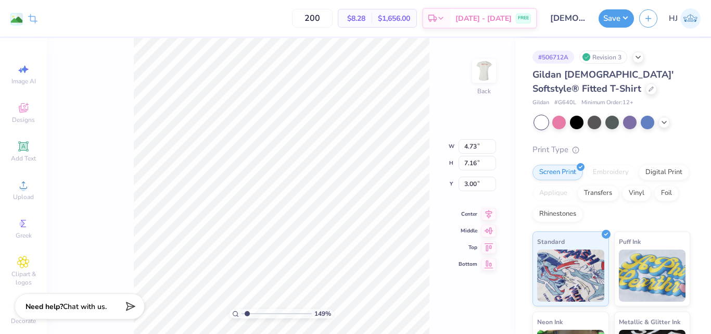
click at [20, 16] on image at bounding box center [16, 19] width 11 height 11
type input "1.49212329151837"
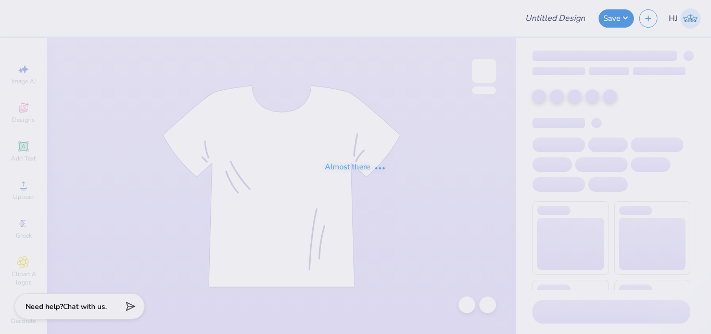
type input "[DEMOGRAPHIC_DATA] Way Retreat shirts"
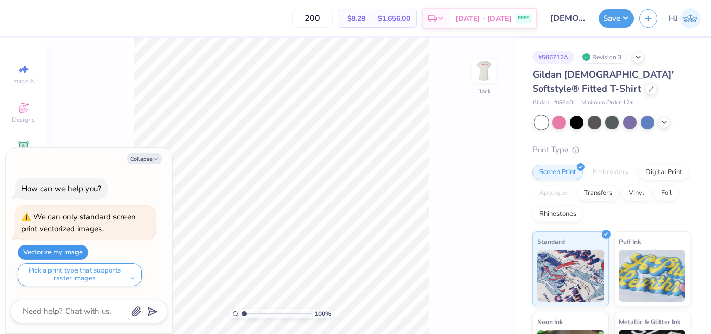
click at [74, 247] on button "Vectorize my image" at bounding box center [53, 252] width 71 height 15
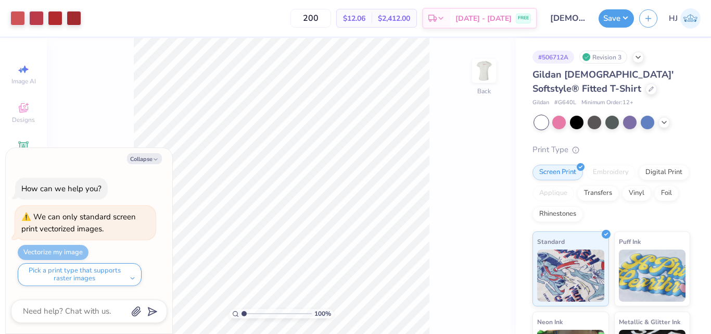
type textarea "x"
type input "6.7018590600674"
type textarea "x"
type input "2.46424291384661"
type textarea "x"
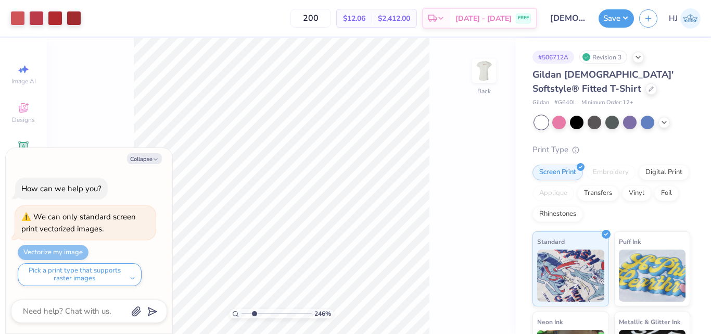
type input "2.46424291384661"
type textarea "x"
type input "7.40707032156099"
click at [59, 15] on div at bounding box center [55, 17] width 15 height 15
type textarea "x"
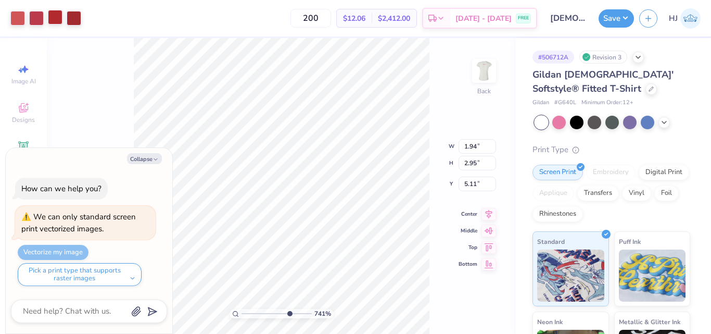
type input "7.40707032156099"
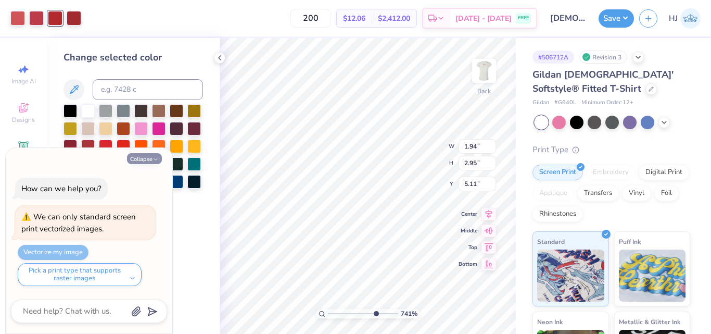
click at [154, 158] on icon "button" at bounding box center [155, 159] width 6 height 6
type textarea "x"
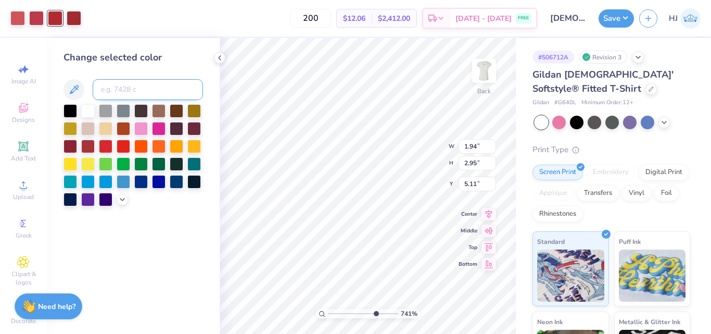
click at [160, 86] on input at bounding box center [148, 89] width 110 height 21
type input "704"
type input "7.40707032156099"
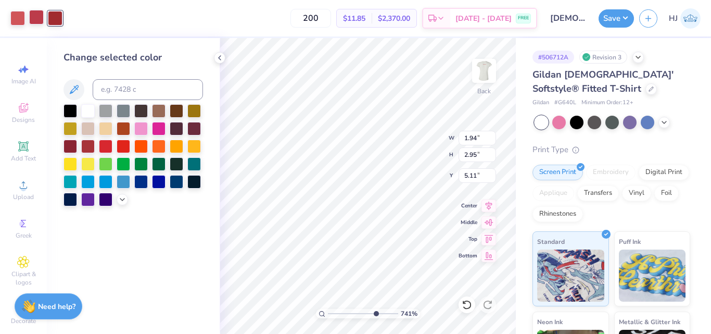
click at [42, 21] on div at bounding box center [36, 17] width 15 height 15
type input "7.40707032156099"
click at [113, 85] on input at bounding box center [148, 89] width 110 height 21
type input "704"
type input "7.40707032156099"
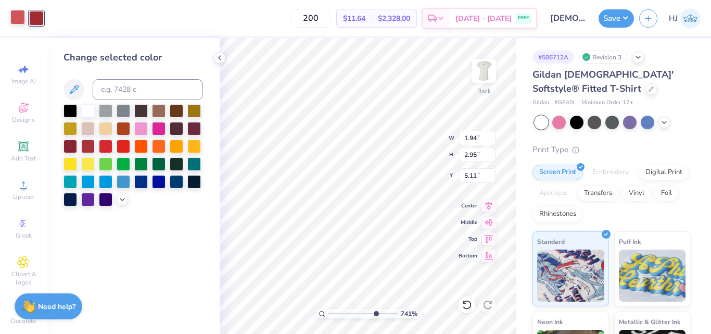
click at [22, 19] on div at bounding box center [17, 17] width 15 height 15
type input "7.40707032156099"
click at [131, 96] on input at bounding box center [148, 89] width 110 height 21
type input "704"
type input "7.40707032156099"
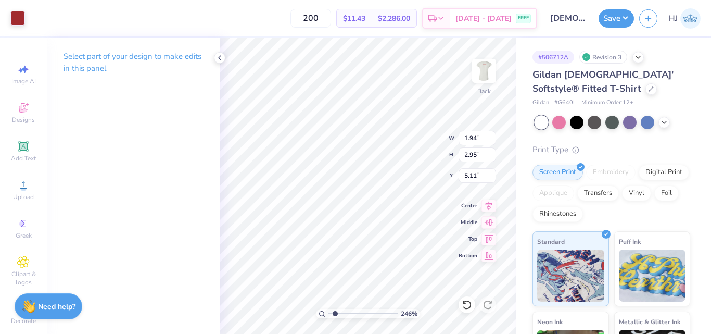
type input "1.49426501797996"
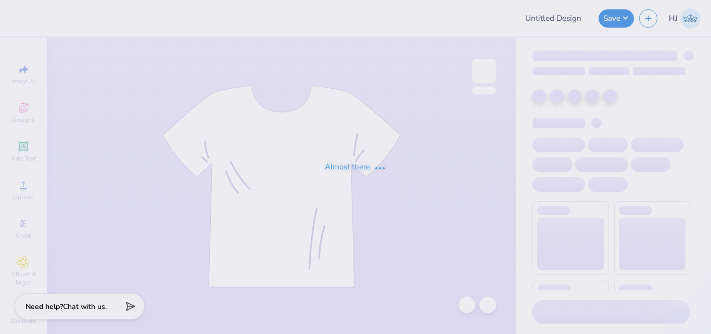
type input "[DEMOGRAPHIC_DATA] Way Retreat shirts"
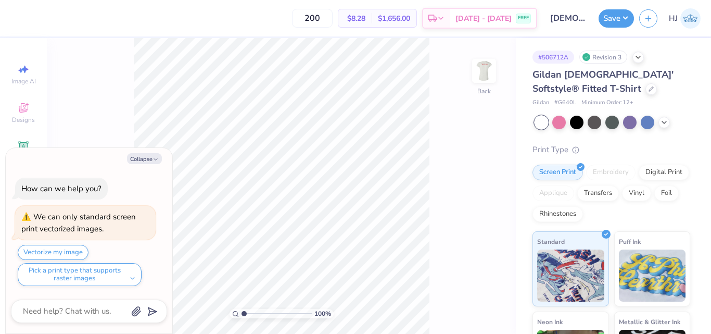
type textarea "x"
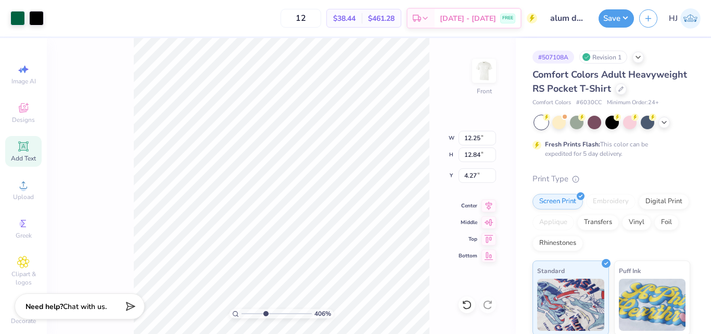
scroll to position [289, 0]
click at [474, 140] on input "12.25" at bounding box center [476, 138] width 37 height 15
type input "12.5"
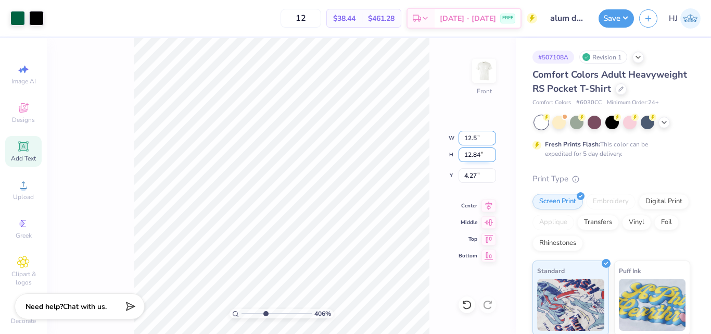
type input "4.05804149575103"
type input "12.50"
type input "13.10"
type input "4.14"
type input "1.49212329151837"
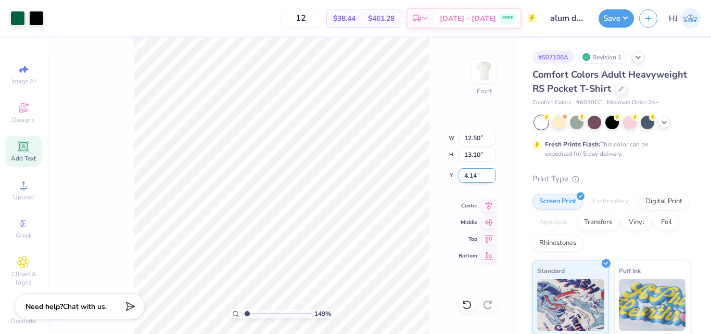
click at [481, 175] on input "4.14" at bounding box center [476, 175] width 37 height 15
type input "3"
type input "1.49212329151837"
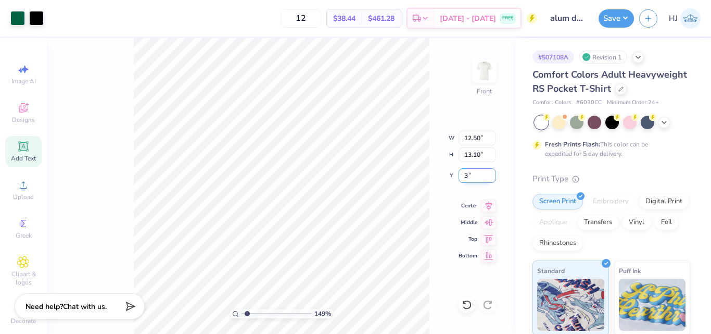
type input "3.00"
type input "1"
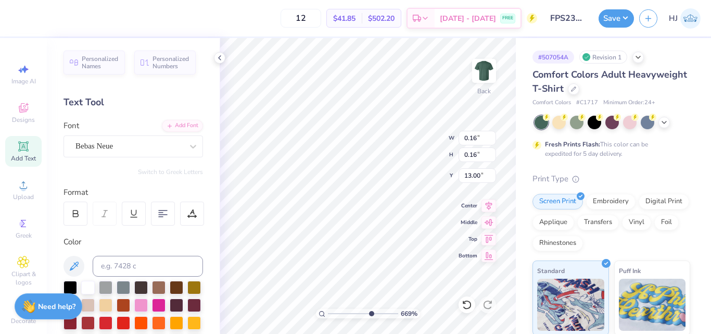
scroll to position [102, 0]
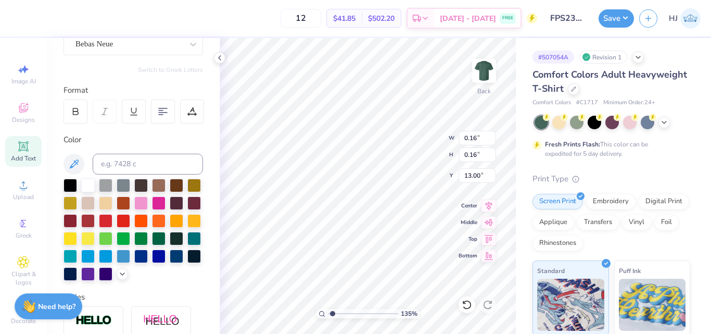
type input "1"
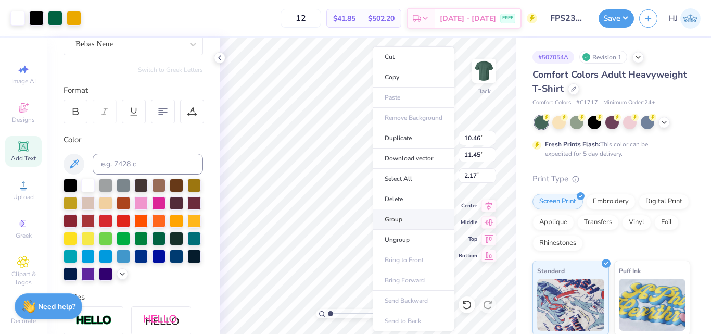
click at [401, 216] on li "Group" at bounding box center [414, 219] width 82 height 20
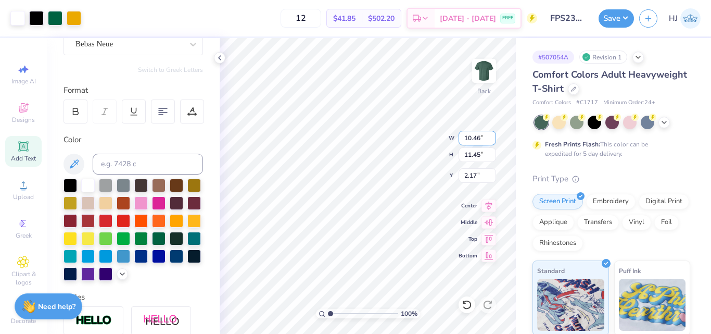
click at [473, 137] on input "10.46" at bounding box center [476, 138] width 37 height 15
type input "11.00"
type input "12.04"
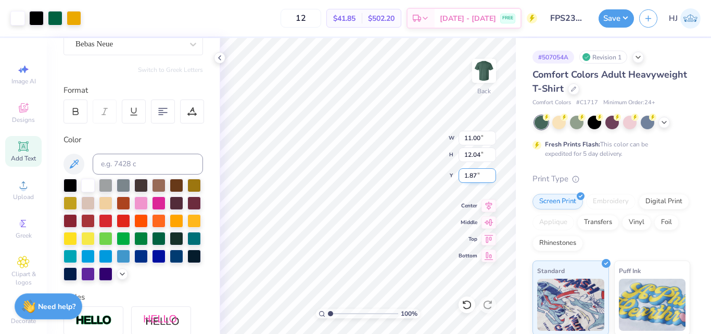
click at [473, 176] on input "1.87" at bounding box center [476, 175] width 37 height 15
type input "3.00"
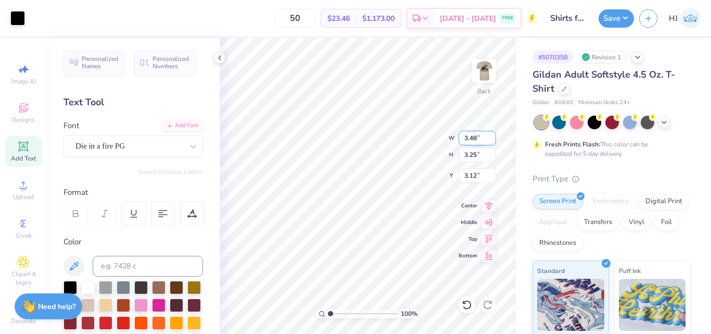
click at [472, 136] on input "3.48" at bounding box center [476, 138] width 37 height 15
type input "3.50"
type input "3.27"
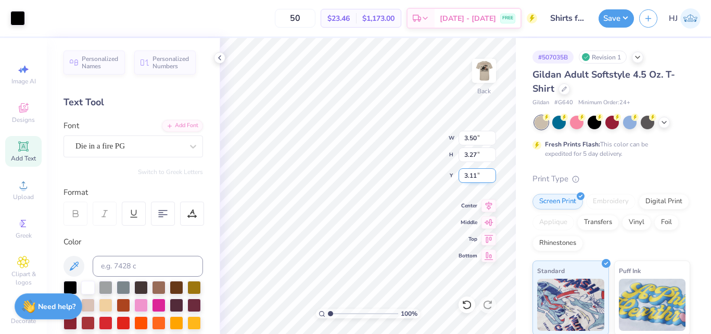
click at [467, 178] on input "3.11" at bounding box center [476, 175] width 37 height 15
type input "3.00"
click at [491, 75] on img at bounding box center [484, 71] width 42 height 42
click at [483, 70] on img at bounding box center [484, 71] width 42 height 42
